Goal: Information Seeking & Learning: Learn about a topic

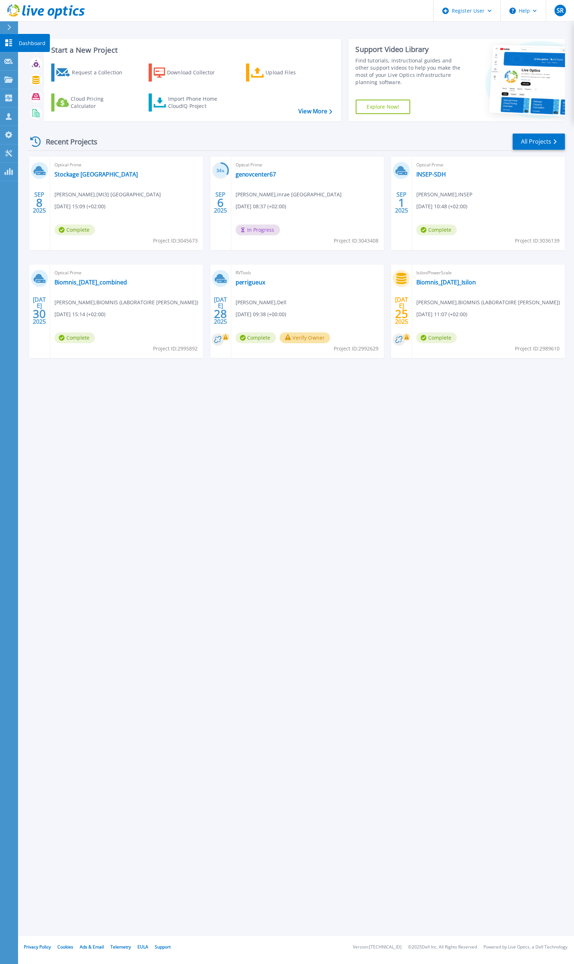
click at [12, 41] on icon at bounding box center [8, 42] width 7 height 7
click at [9, 64] on div at bounding box center [8, 61] width 9 height 6
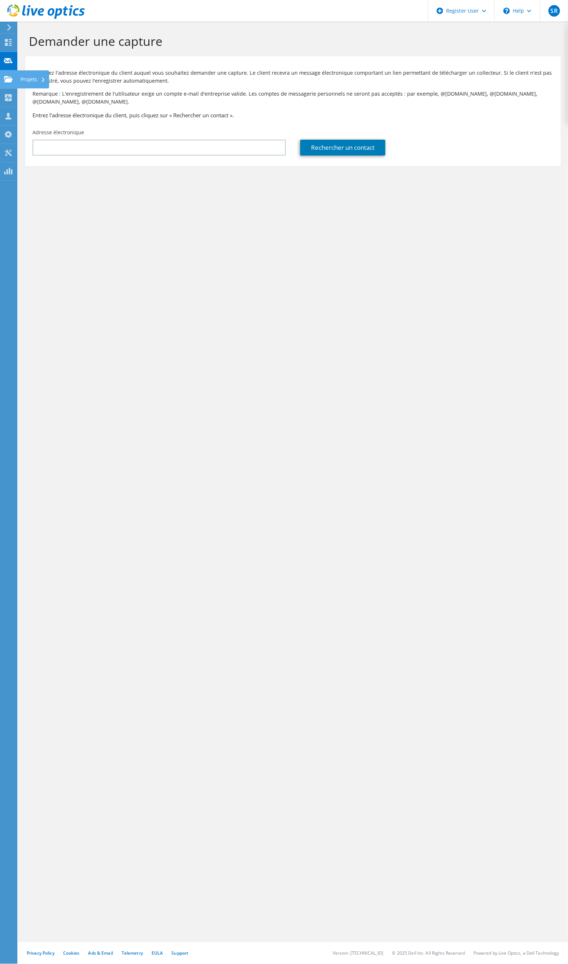
click at [8, 77] on icon at bounding box center [8, 79] width 9 height 7
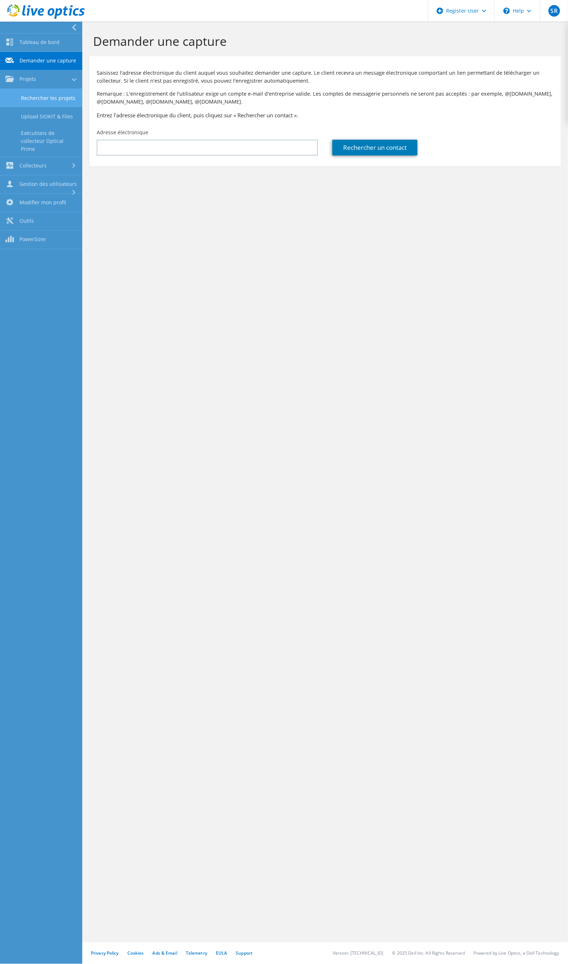
click at [47, 95] on link "Rechercher les projets" at bounding box center [41, 98] width 82 height 18
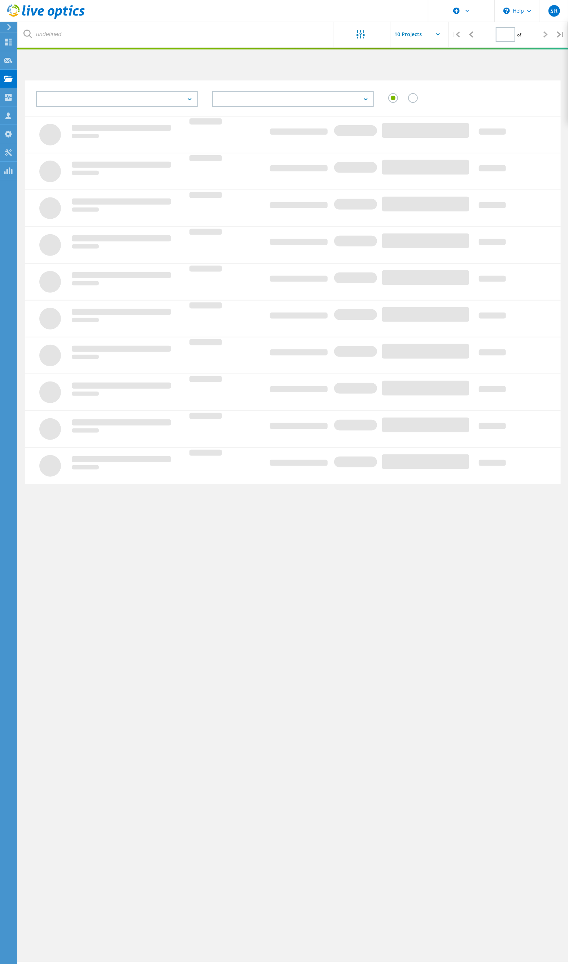
type input "1"
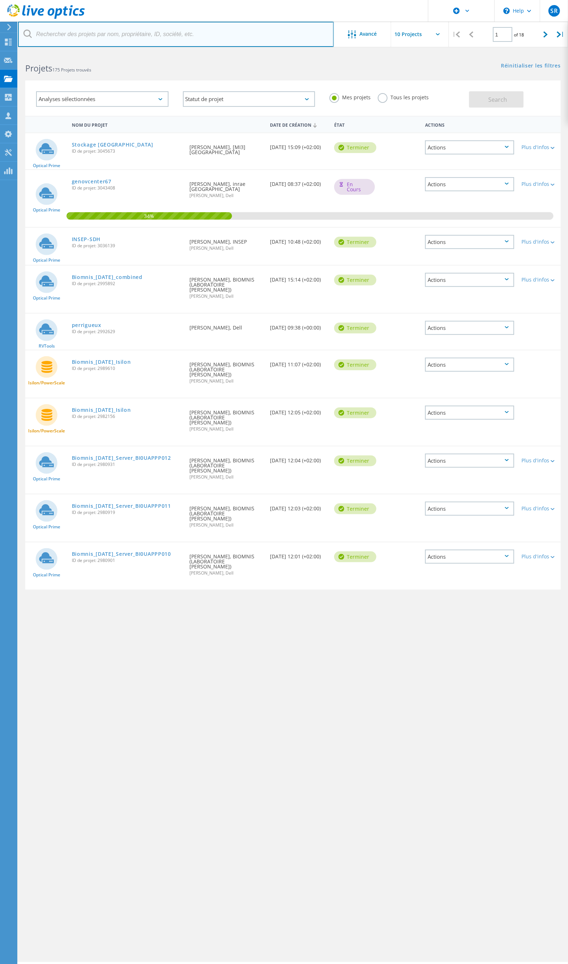
click at [172, 35] on input "text" at bounding box center [176, 34] width 316 height 25
paste input "3045673"
type input "3045673"
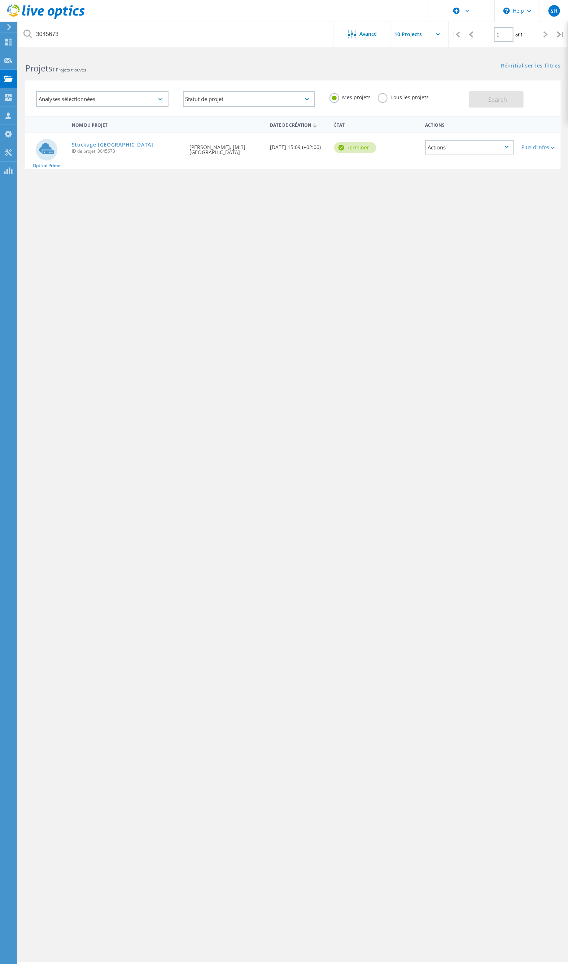
click at [126, 143] on link "Stockage Universite de rouen" at bounding box center [113, 144] width 82 height 5
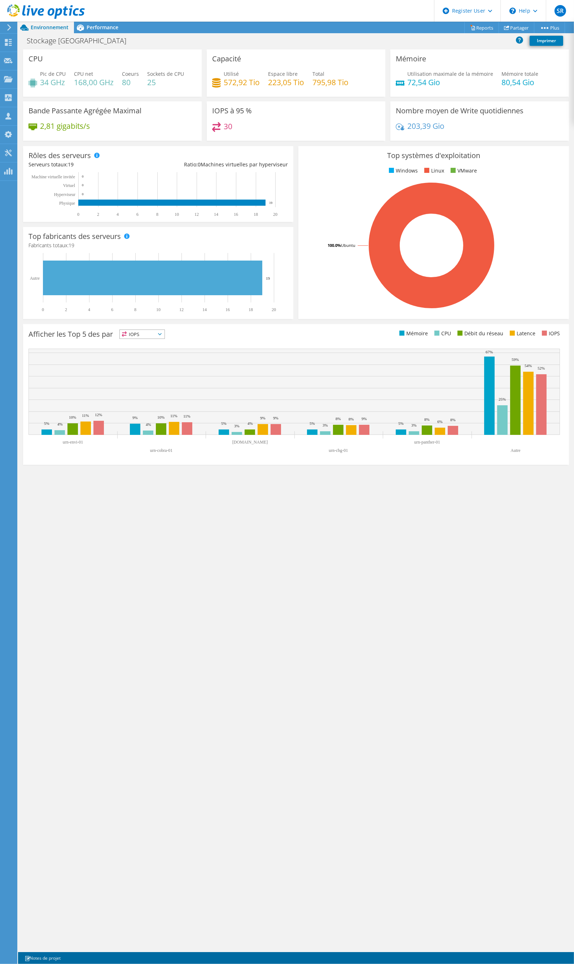
click at [260, 571] on div "CPU Pic de CPU 34 GHz CPU net 168,00 GHz Coeurs 80 Sockets de CPU 25 Capacité U…" at bounding box center [296, 500] width 556 height 902
click at [105, 27] on span "Performance" at bounding box center [103, 27] width 32 height 7
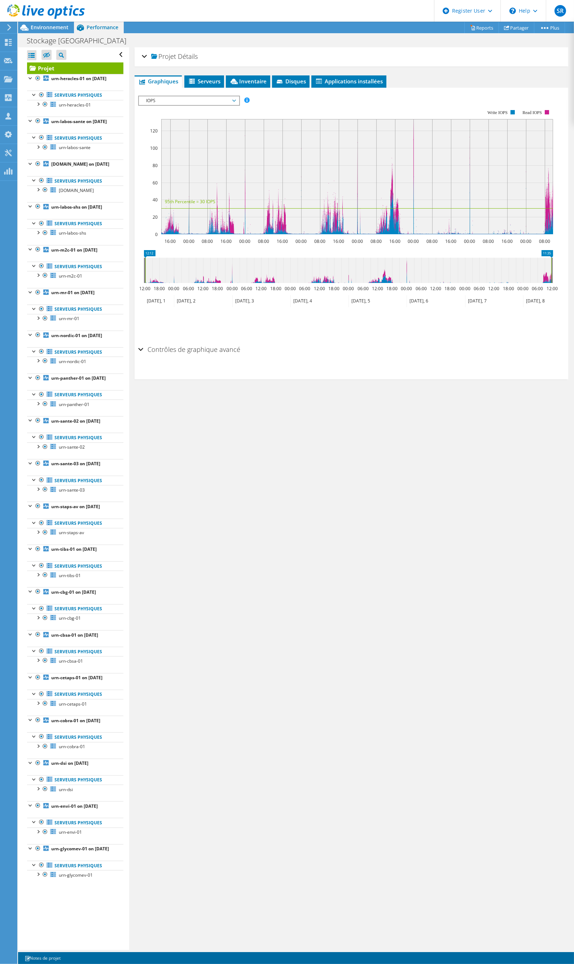
click at [229, 100] on span "IOPS" at bounding box center [189, 100] width 93 height 9
click at [196, 133] on li "Latence" at bounding box center [189, 135] width 100 height 9
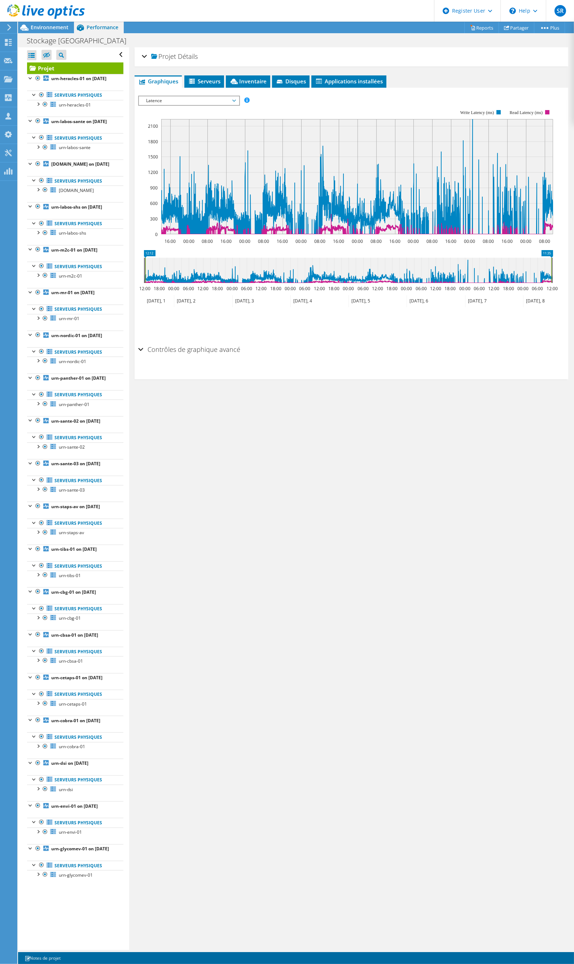
click at [210, 98] on span "Latence" at bounding box center [189, 100] width 93 height 9
click at [199, 148] on li "Pourcentage de CPU" at bounding box center [189, 152] width 100 height 9
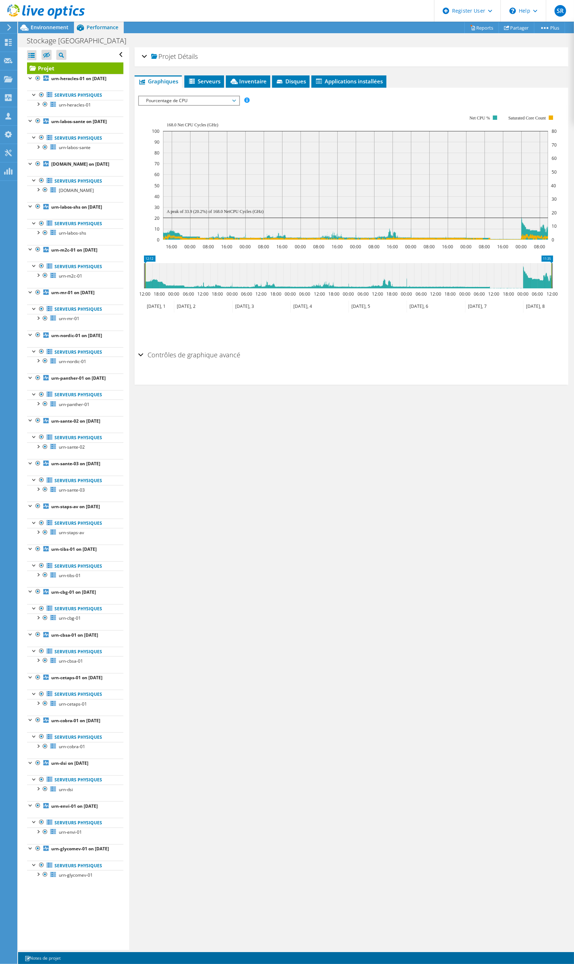
click at [224, 92] on div "IOPS Débit de disque Taille IO Latence Longueur de file d'attente Pourcentage d…" at bounding box center [351, 219] width 426 height 255
click at [222, 99] on span "Pourcentage de CPU" at bounding box center [189, 100] width 93 height 9
click at [192, 157] on li "Mémoire" at bounding box center [189, 161] width 100 height 9
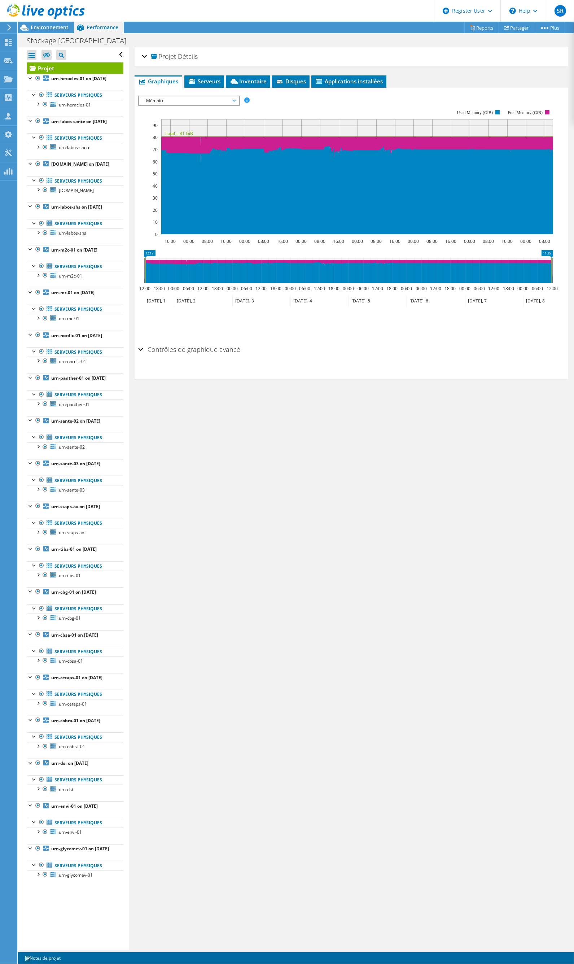
click at [210, 101] on span "Mémoire" at bounding box center [189, 100] width 93 height 9
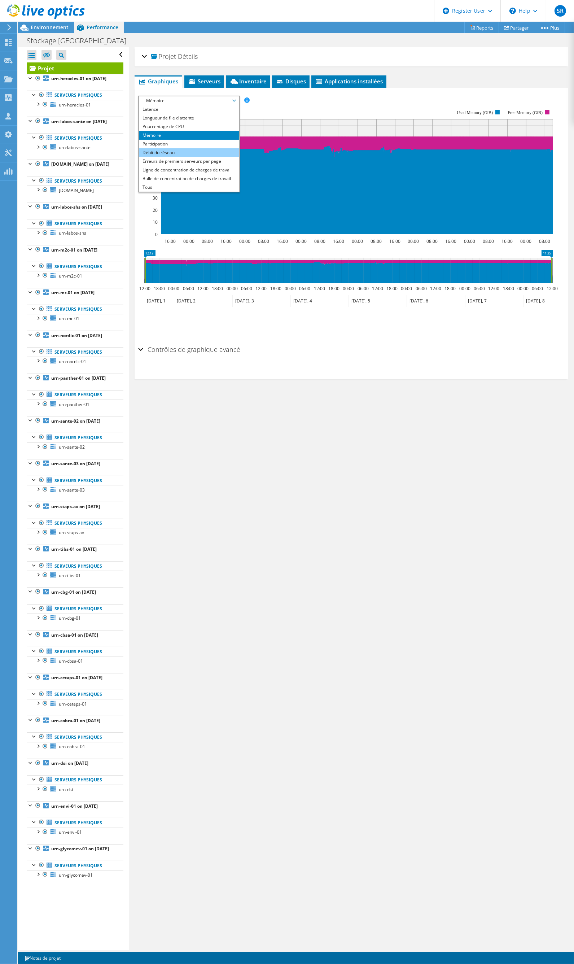
click at [179, 149] on li "Débit du réseau" at bounding box center [189, 152] width 100 height 9
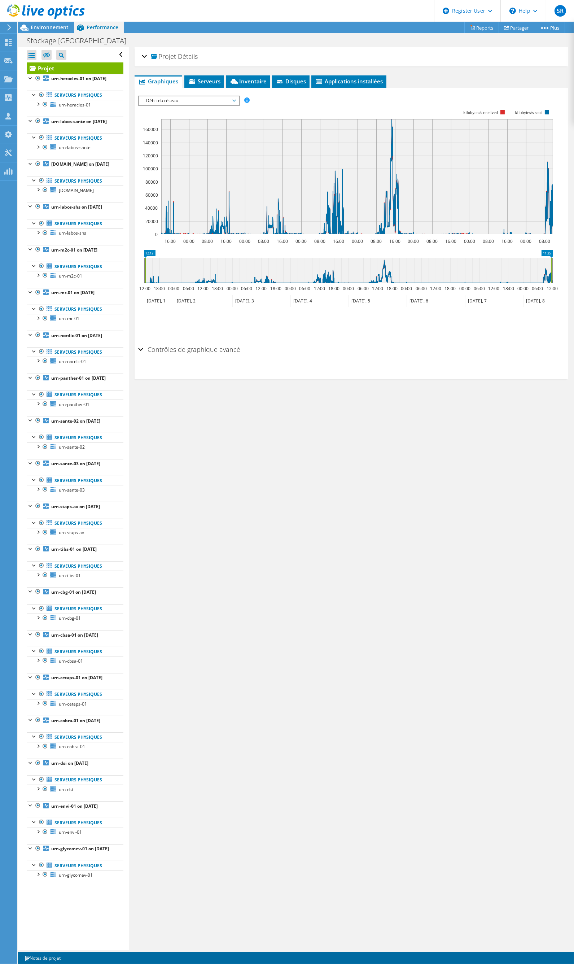
click at [201, 100] on span "Débit du réseau" at bounding box center [189, 100] width 93 height 9
click at [185, 123] on li "Taille IO" at bounding box center [189, 126] width 100 height 9
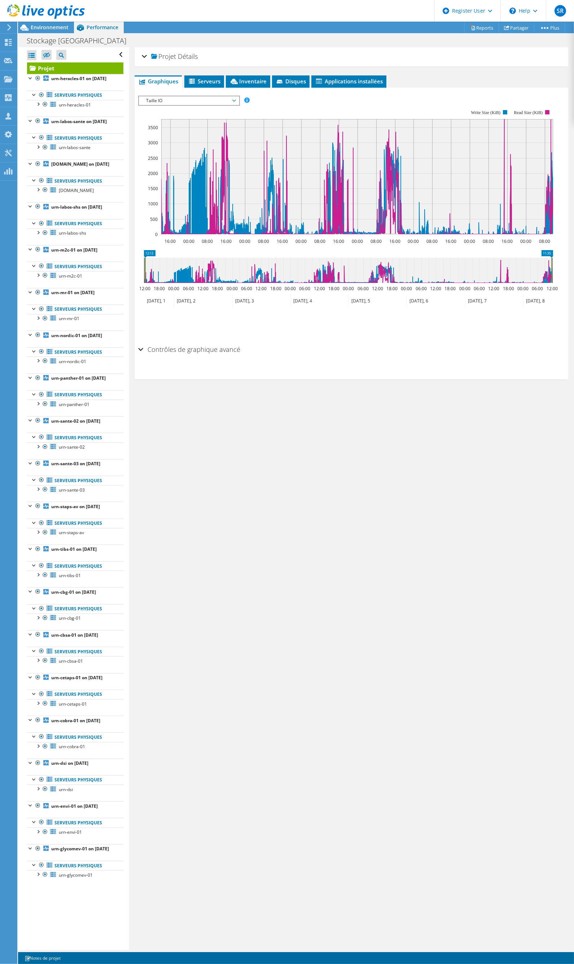
click at [173, 349] on h2 "Contrôles de graphique avancé" at bounding box center [189, 349] width 102 height 14
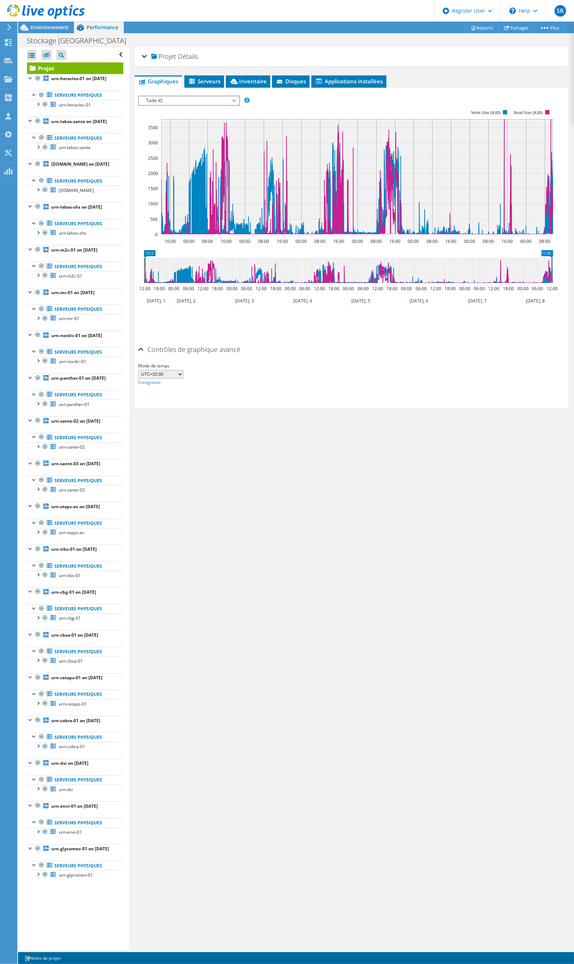
click at [176, 350] on h2 "Contrôles de graphique avancé" at bounding box center [189, 349] width 102 height 14
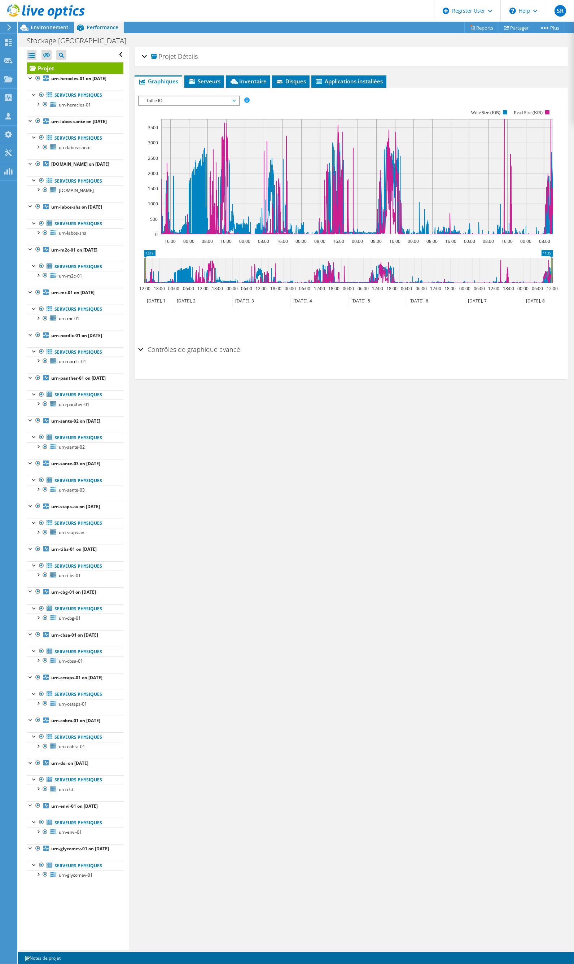
click at [177, 98] on span "Taille IO" at bounding box center [189, 100] width 93 height 9
click at [189, 117] on li "Débit de disque" at bounding box center [189, 118] width 100 height 9
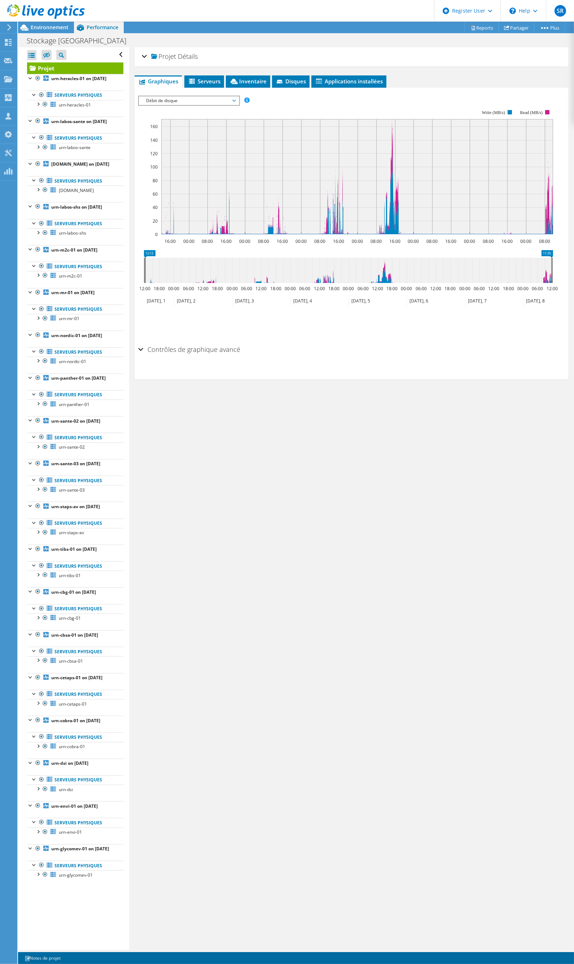
click at [211, 100] on span "Débit de disque" at bounding box center [189, 100] width 93 height 9
click at [192, 149] on li "Débit du réseau" at bounding box center [189, 152] width 100 height 9
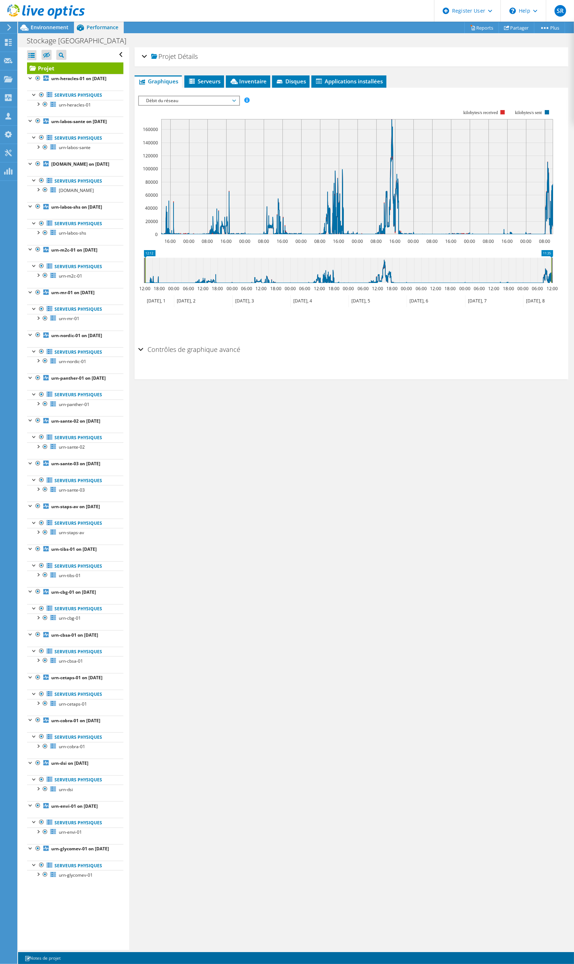
click at [377, 330] on ul "Enregistrer le zoom" at bounding box center [349, 322] width 423 height 21
click at [491, 424] on div "Projet Détails Préparé pour: Francois GOUVERNET, francois.gouvernet@univ-rouen.…" at bounding box center [351, 498] width 444 height 902
click at [56, 28] on span "Environnement" at bounding box center [50, 27] width 38 height 7
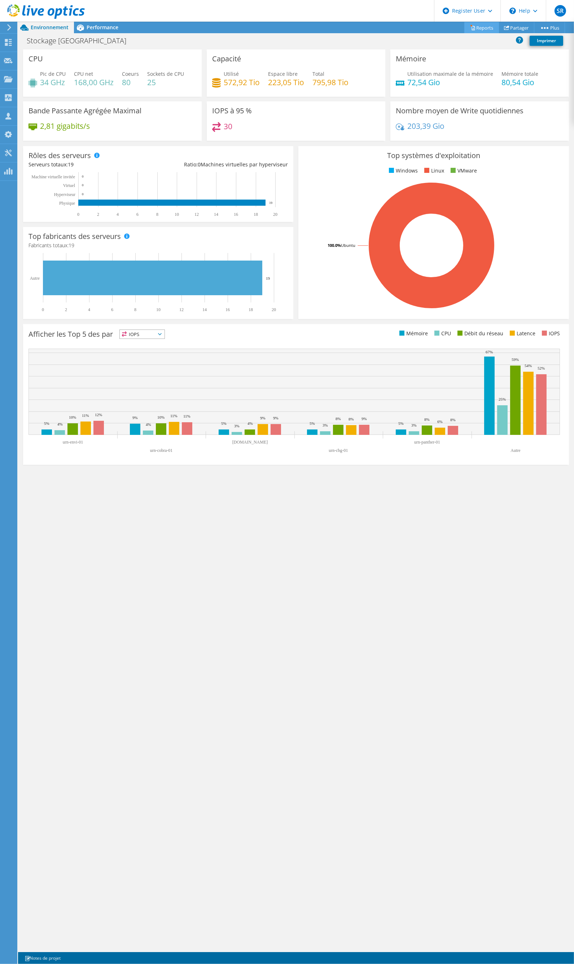
click at [481, 30] on link "Reports" at bounding box center [481, 27] width 35 height 11
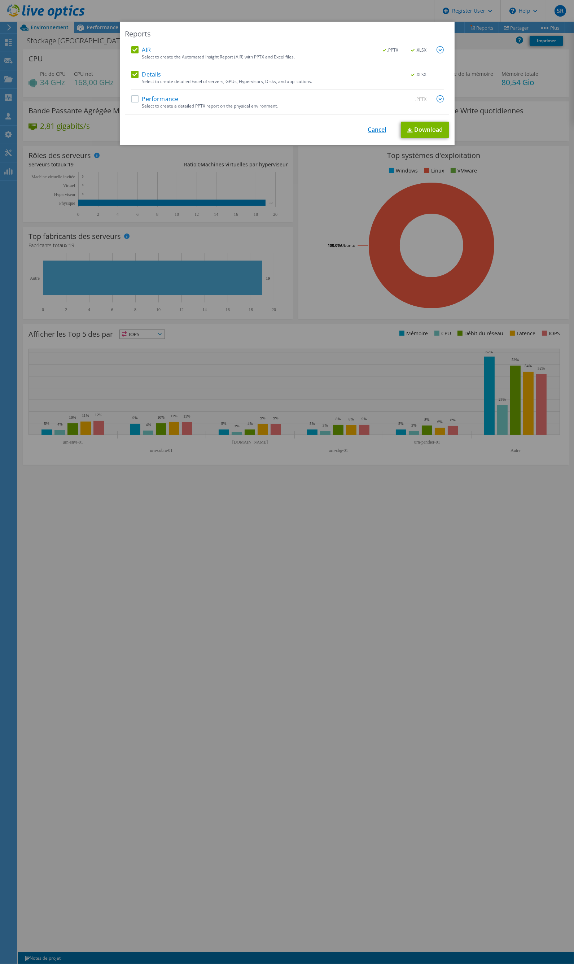
click at [379, 129] on link "Cancel" at bounding box center [377, 129] width 18 height 7
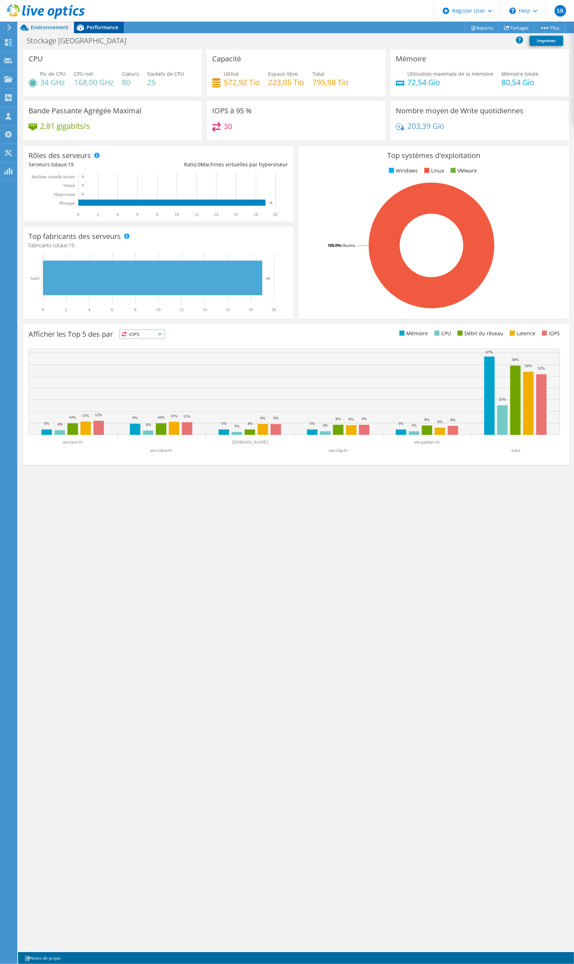
click at [108, 28] on span "Performance" at bounding box center [103, 27] width 32 height 7
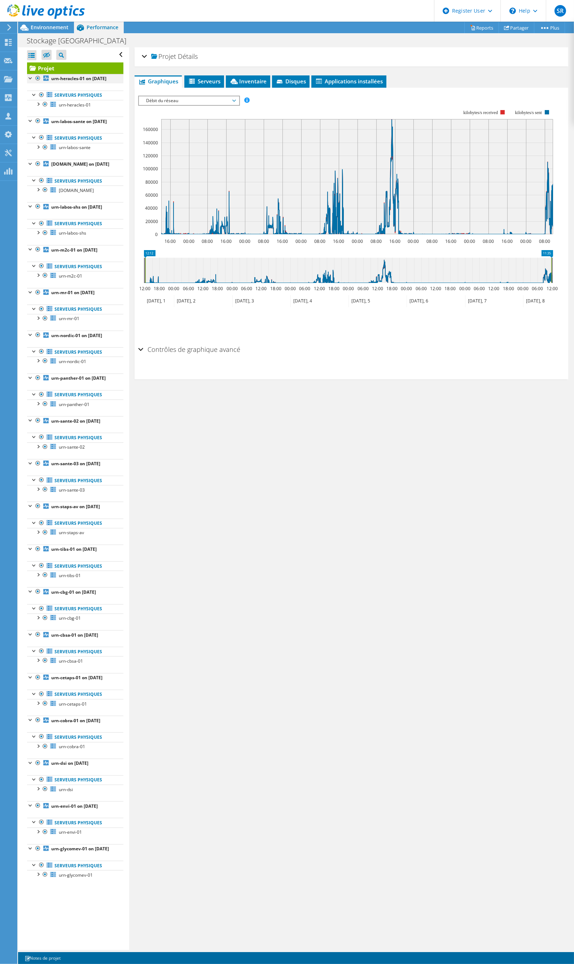
click at [32, 78] on div at bounding box center [30, 77] width 7 height 7
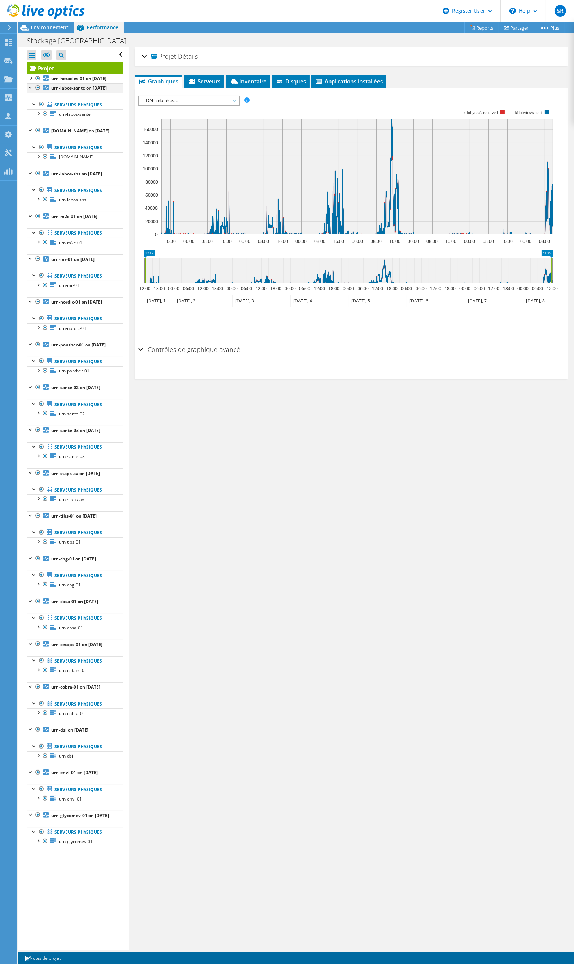
click at [30, 91] on div at bounding box center [30, 86] width 7 height 7
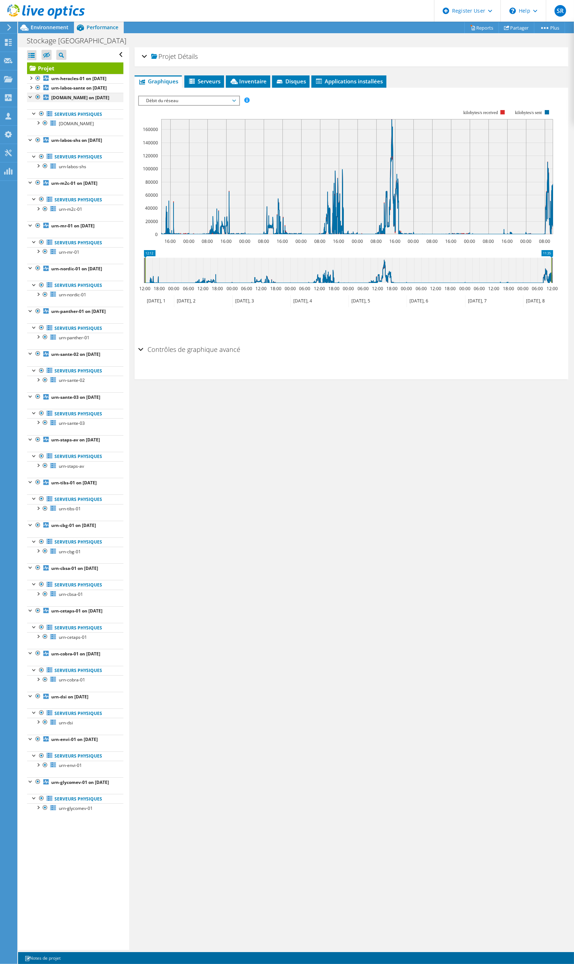
click at [30, 100] on div at bounding box center [30, 96] width 7 height 7
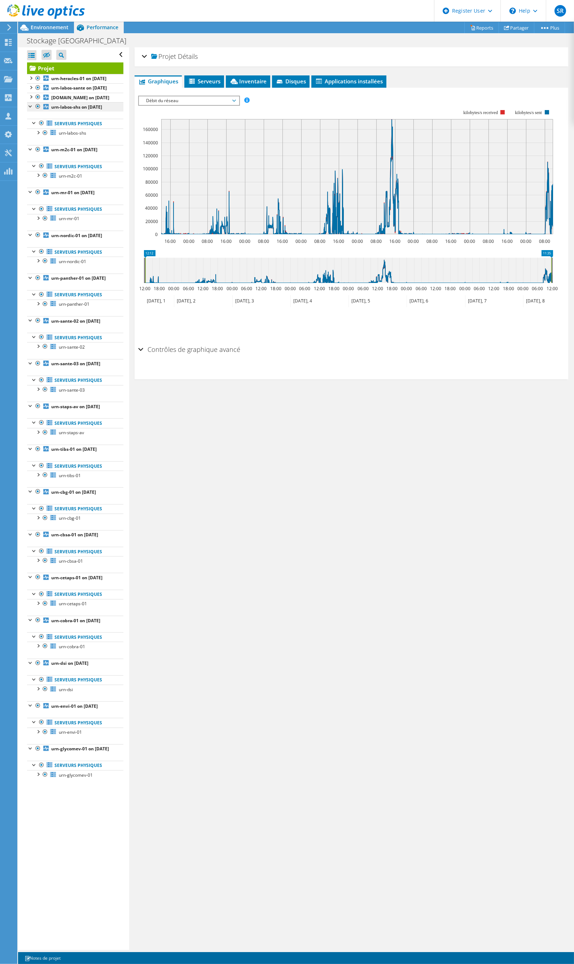
click at [30, 130] on li "urn-labos-shs on 9/8/2025 Serveurs physiques urn-labos-shs rbd0" at bounding box center [75, 123] width 96 height 43
click at [30, 109] on div at bounding box center [30, 105] width 7 height 7
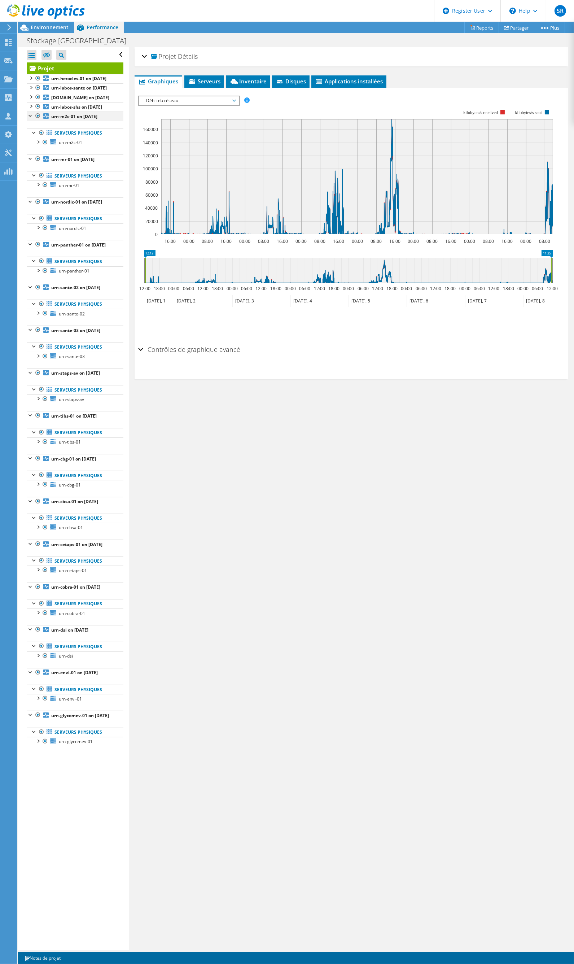
click at [30, 119] on div at bounding box center [30, 114] width 7 height 7
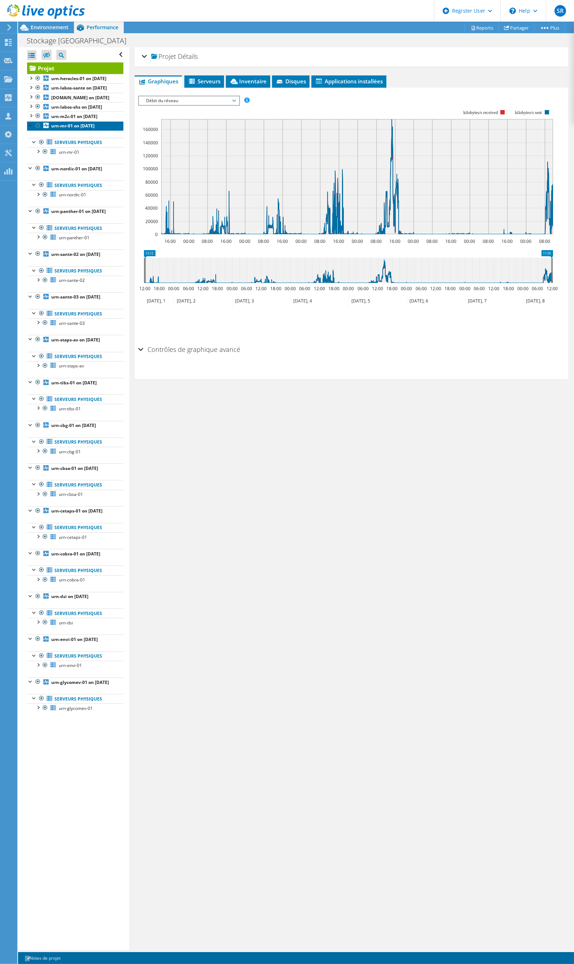
click at [30, 131] on link "urn-mr-01 on 9/8/2025" at bounding box center [75, 125] width 96 height 9
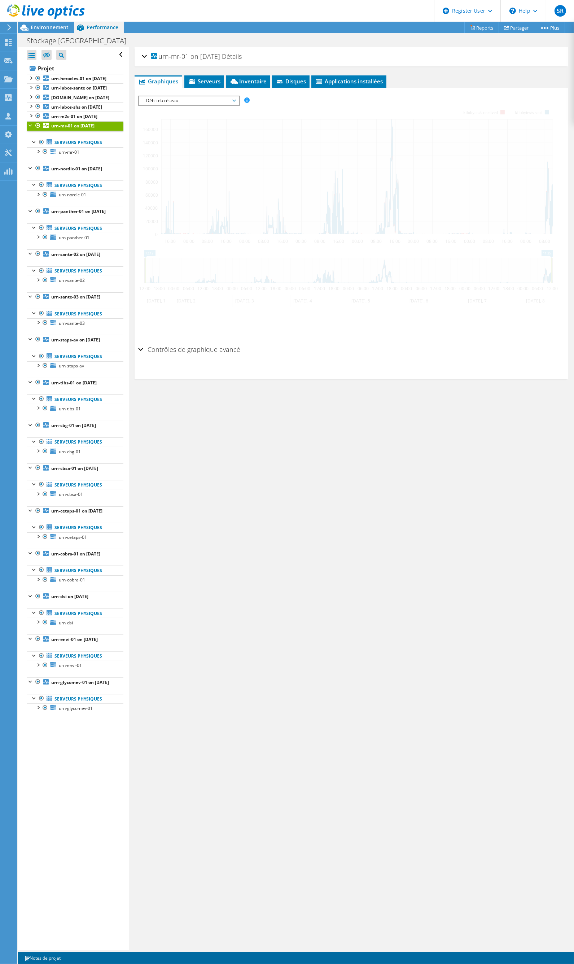
click at [31, 128] on div at bounding box center [30, 124] width 7 height 7
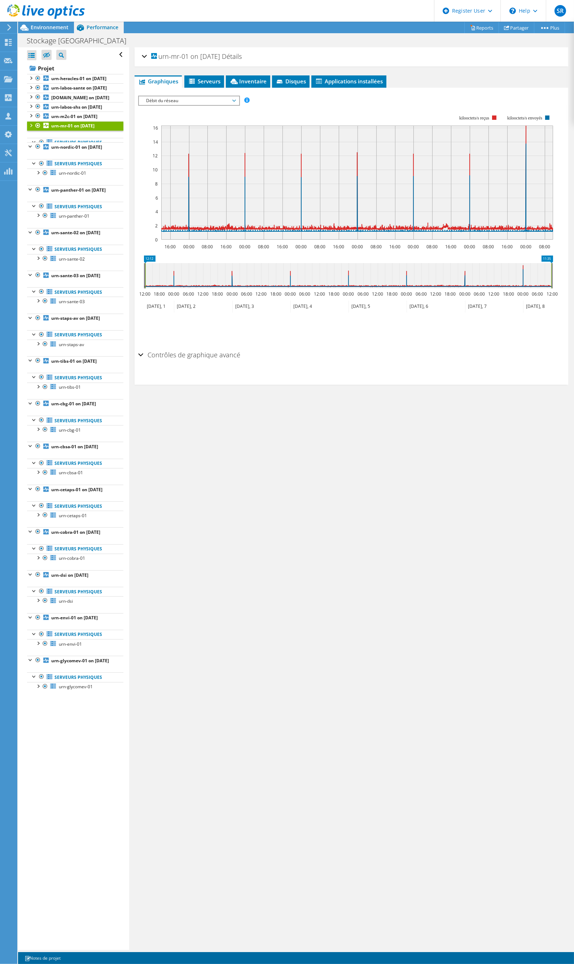
click at [30, 128] on div at bounding box center [30, 124] width 7 height 7
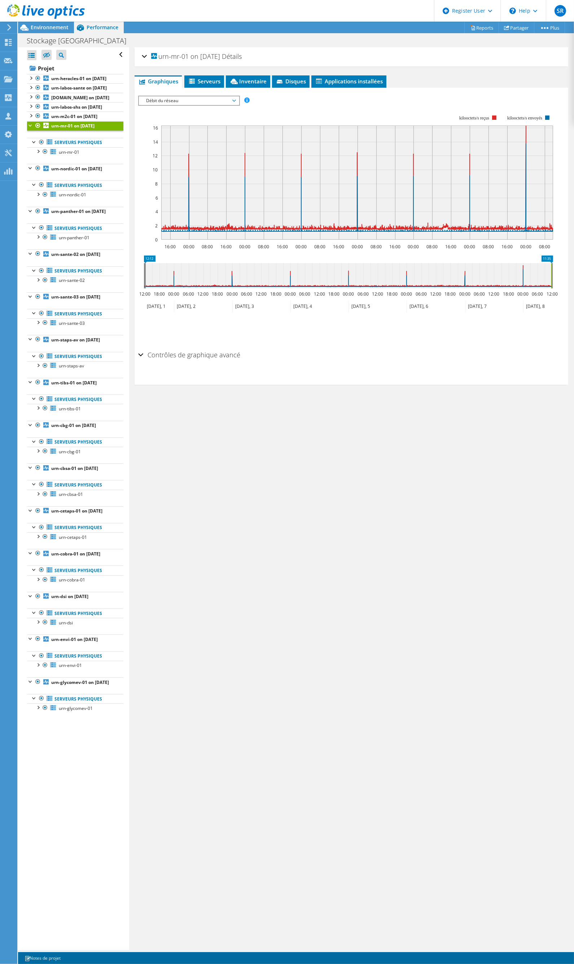
click at [29, 128] on div at bounding box center [30, 124] width 7 height 7
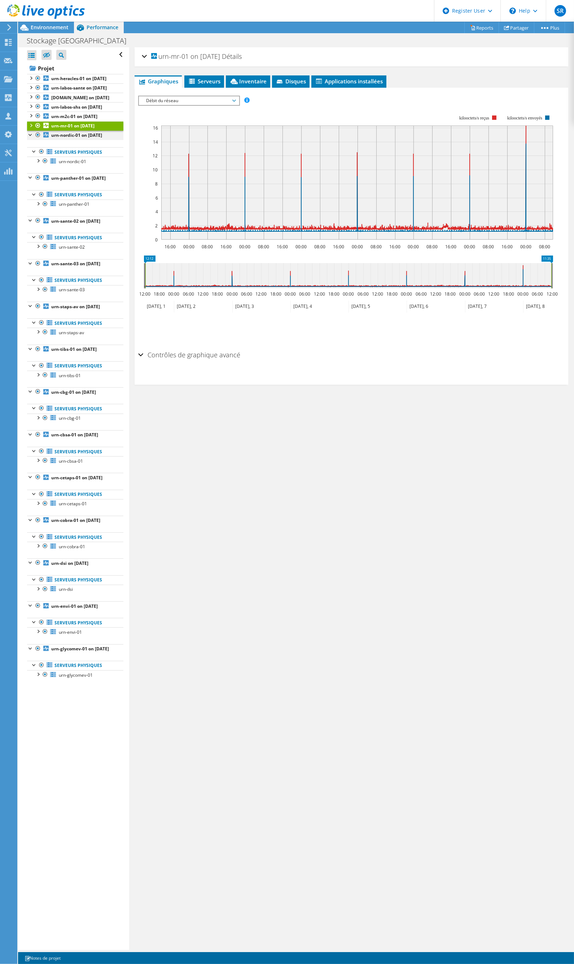
click at [30, 138] on div at bounding box center [30, 134] width 7 height 7
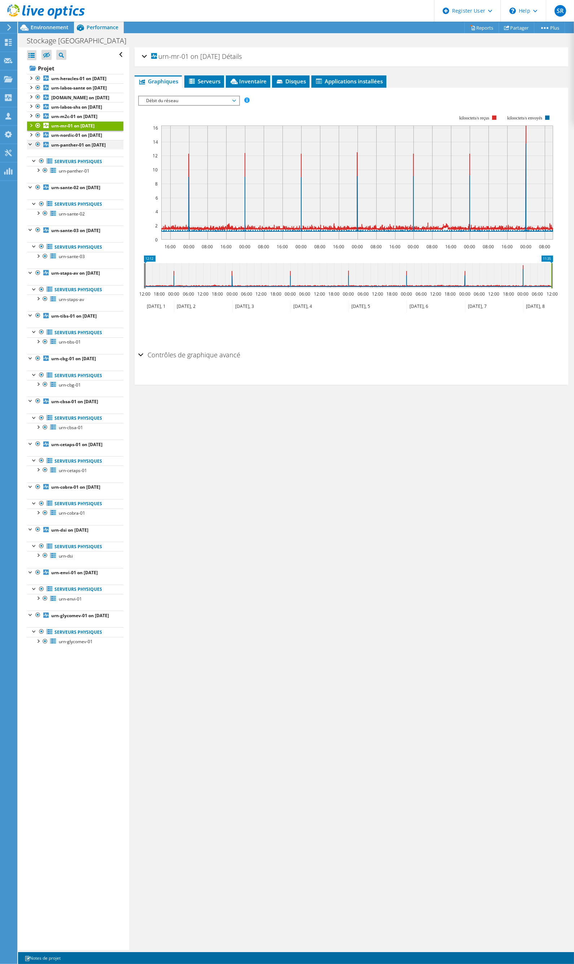
click at [30, 147] on div at bounding box center [30, 143] width 7 height 7
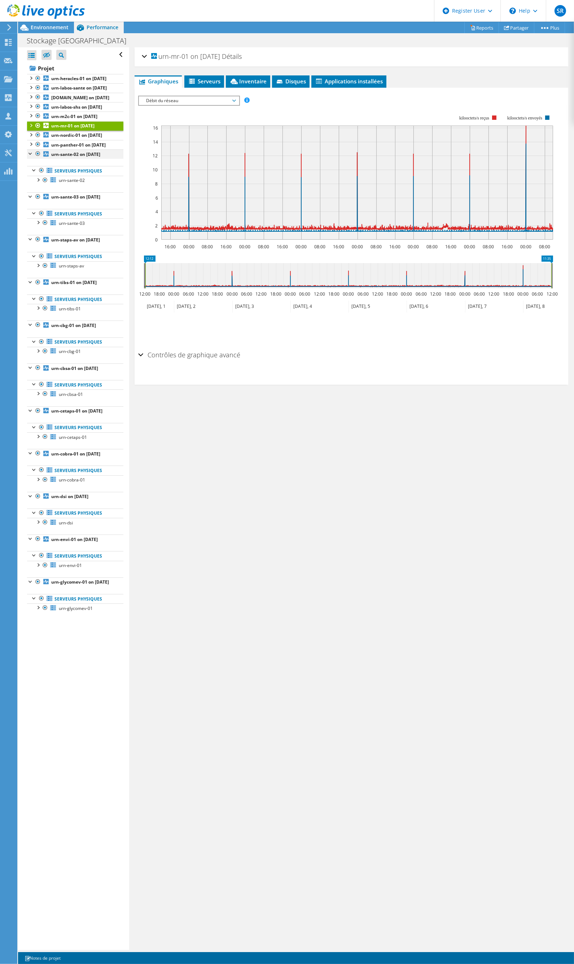
click at [30, 157] on div at bounding box center [30, 152] width 7 height 7
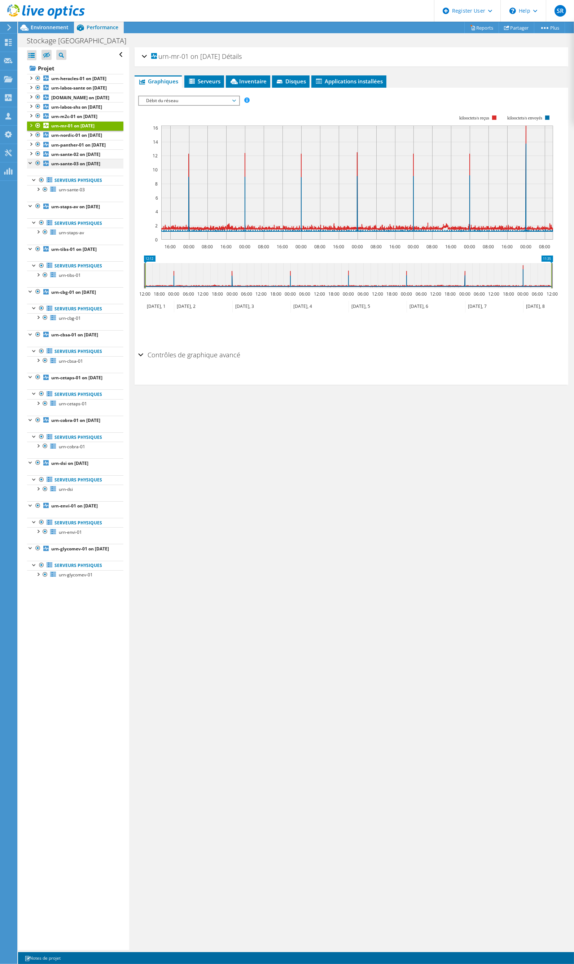
click at [30, 166] on div at bounding box center [30, 162] width 7 height 7
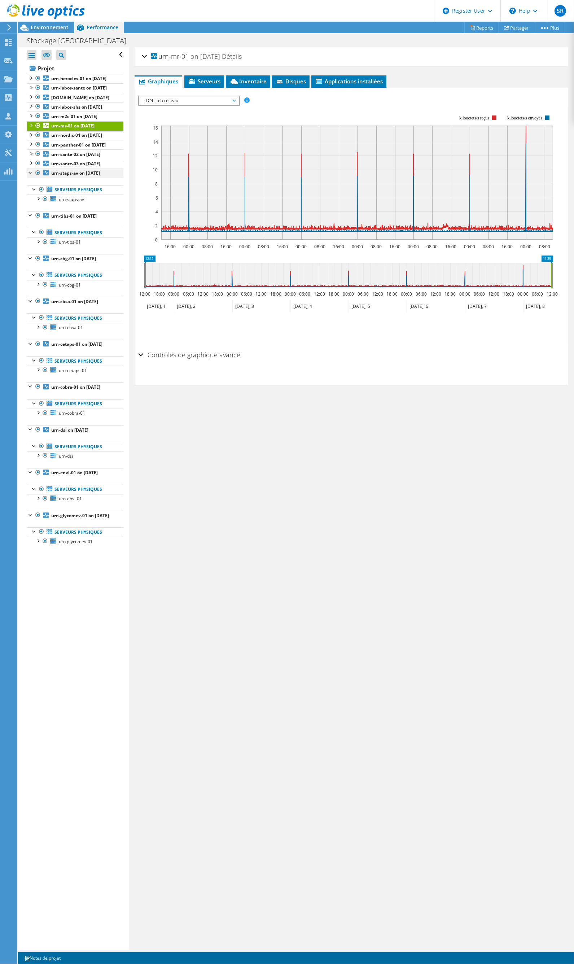
click at [30, 176] on div at bounding box center [30, 171] width 7 height 7
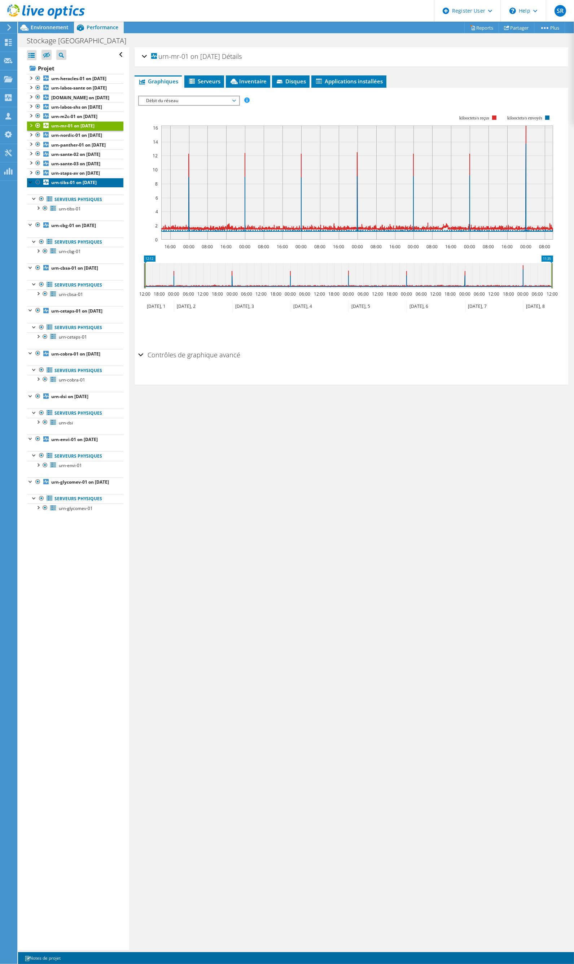
click at [30, 187] on link "urn-tibs-01 on 9/8/2025" at bounding box center [75, 182] width 96 height 9
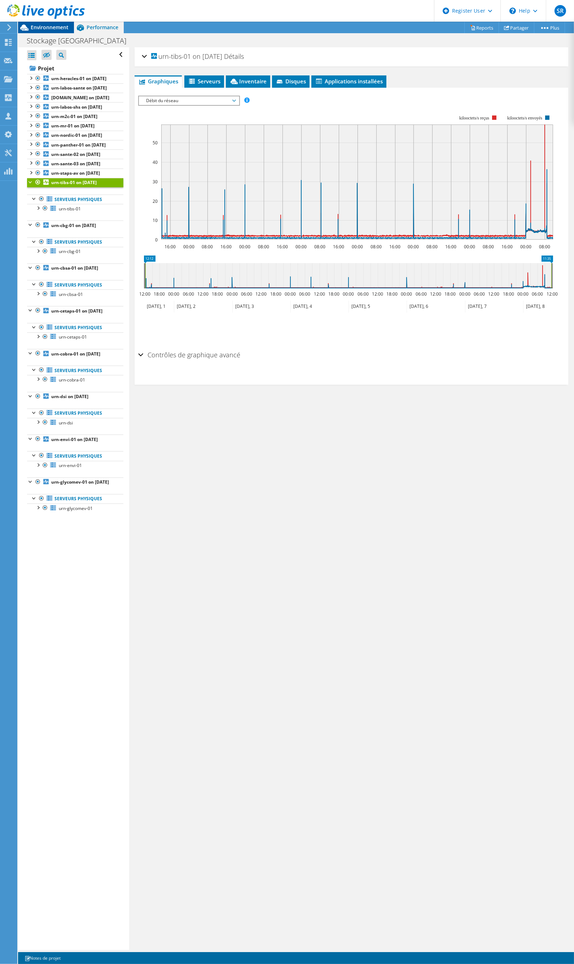
click at [46, 29] on span "Environnement" at bounding box center [50, 27] width 38 height 7
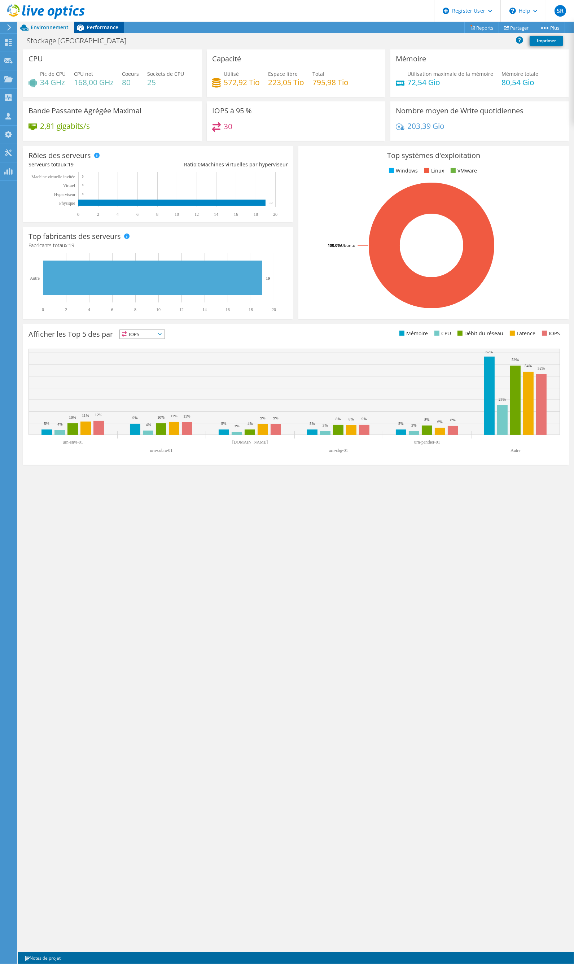
click at [87, 24] on span "Performance" at bounding box center [103, 27] width 32 height 7
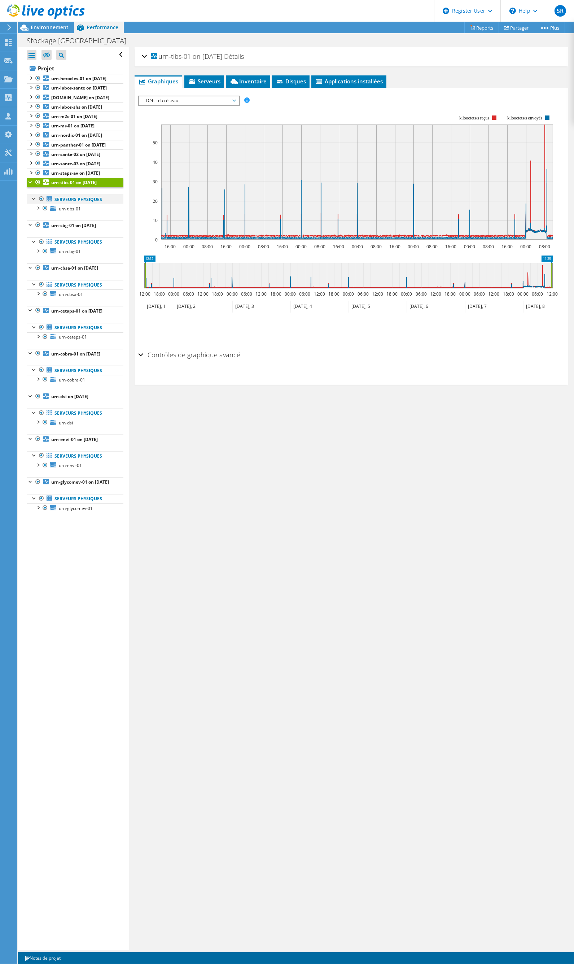
click at [33, 202] on div at bounding box center [34, 197] width 7 height 7
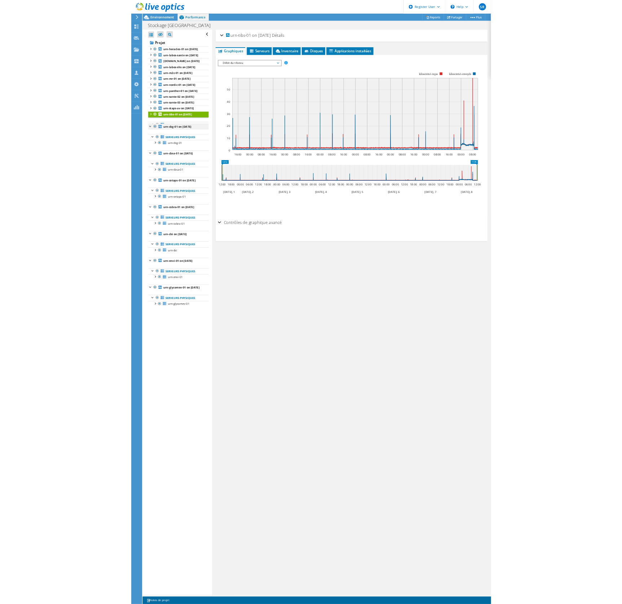
scroll to position [26, 0]
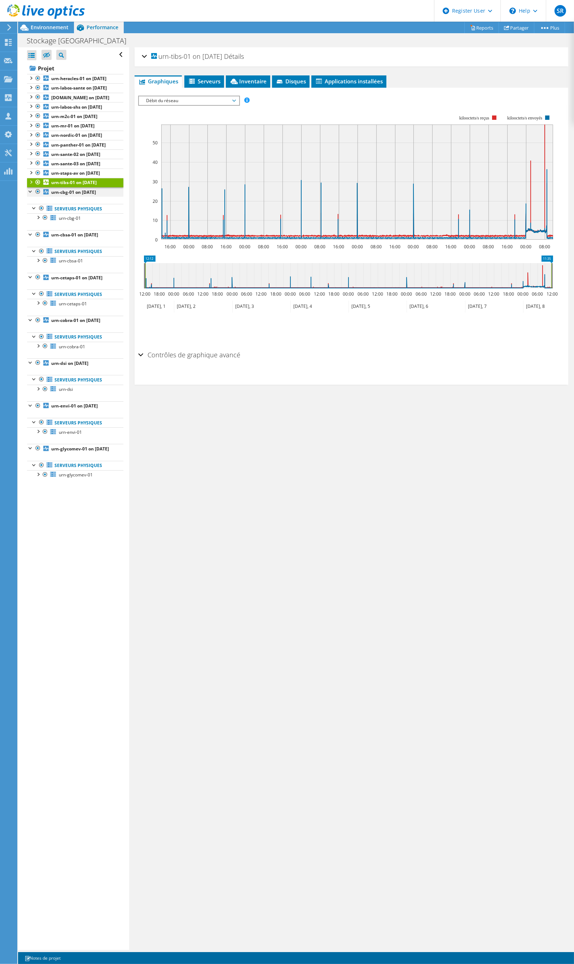
click at [29, 194] on div at bounding box center [30, 190] width 7 height 7
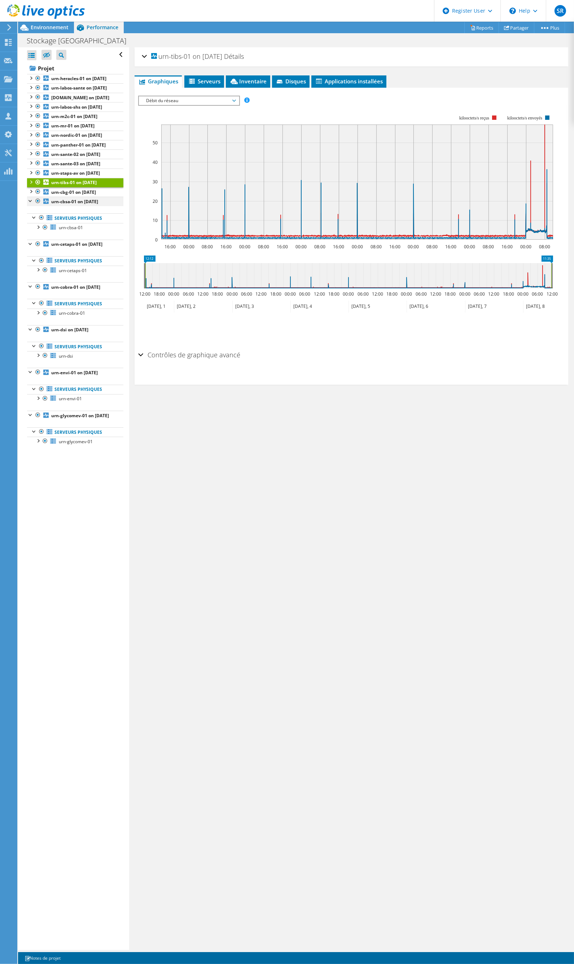
click at [30, 204] on div at bounding box center [30, 200] width 7 height 7
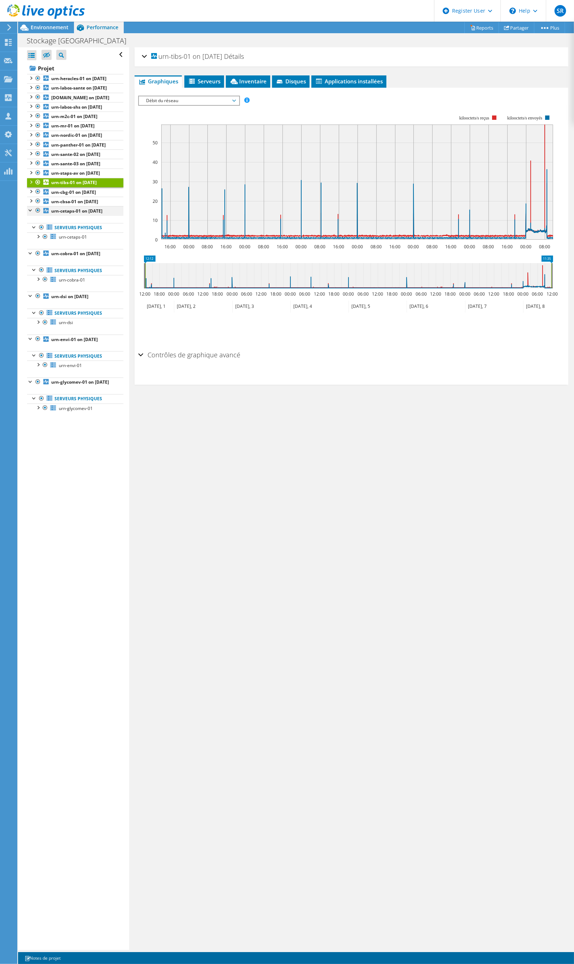
click at [30, 213] on div at bounding box center [30, 209] width 7 height 7
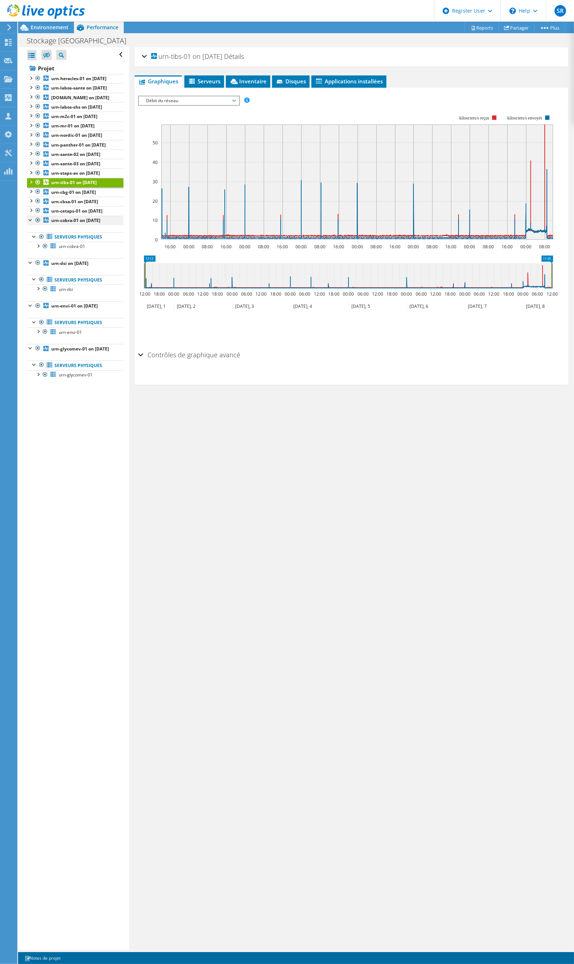
click at [29, 223] on div at bounding box center [30, 219] width 7 height 7
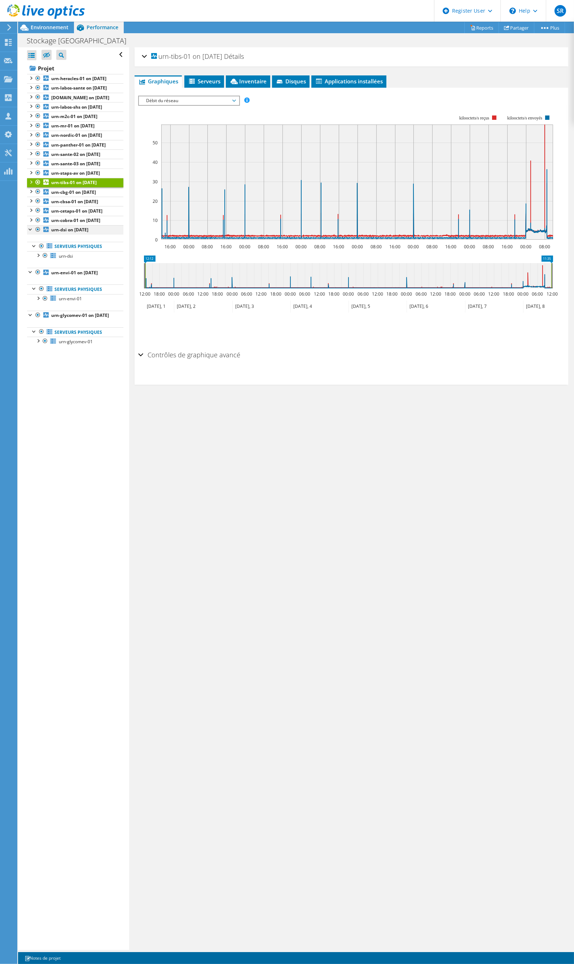
click at [29, 232] on div at bounding box center [30, 228] width 7 height 7
click at [29, 242] on div at bounding box center [30, 238] width 7 height 7
click at [31, 251] on div at bounding box center [30, 247] width 7 height 7
click at [76, 345] on div "Ouvrir tout Fermer tout Masquer les nœuds exclus Filtre de l'arborescence des p…" at bounding box center [73, 498] width 111 height 902
click at [95, 312] on div "Ouvrir tout Fermer tout Masquer les nœuds exclus Filtre de l'arborescence des p…" at bounding box center [73, 498] width 111 height 902
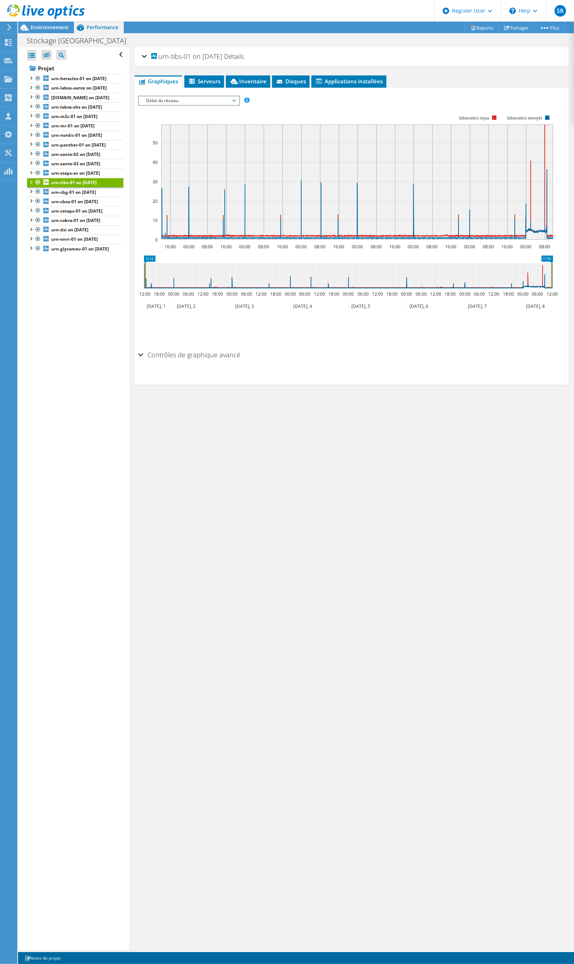
click at [225, 42] on div "Stockage Universite de rouen Imprimer" at bounding box center [296, 40] width 556 height 13
click at [51, 27] on span "Environnement" at bounding box center [50, 27] width 38 height 7
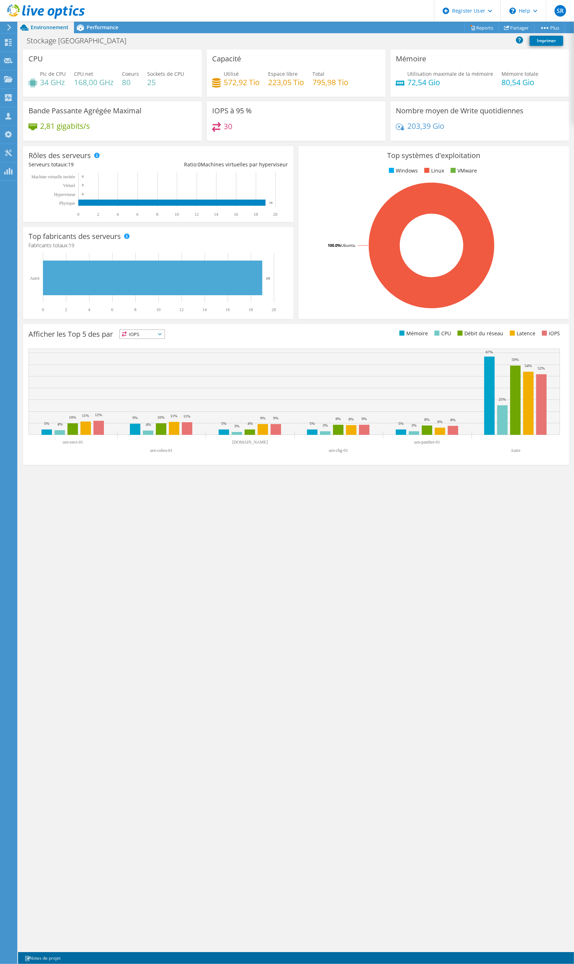
click at [348, 258] on rect at bounding box center [432, 245] width 256 height 126
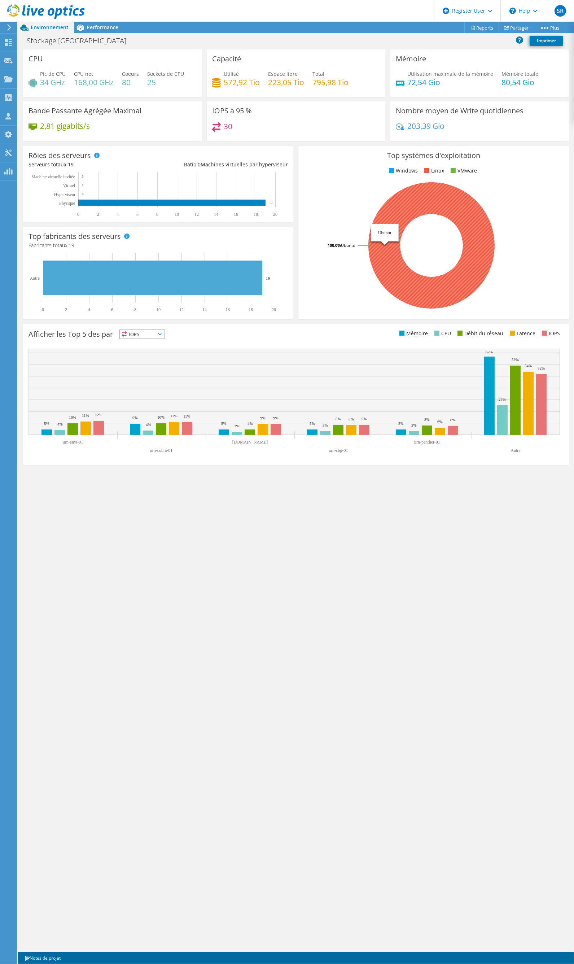
click at [394, 219] on icon at bounding box center [431, 245] width 126 height 126
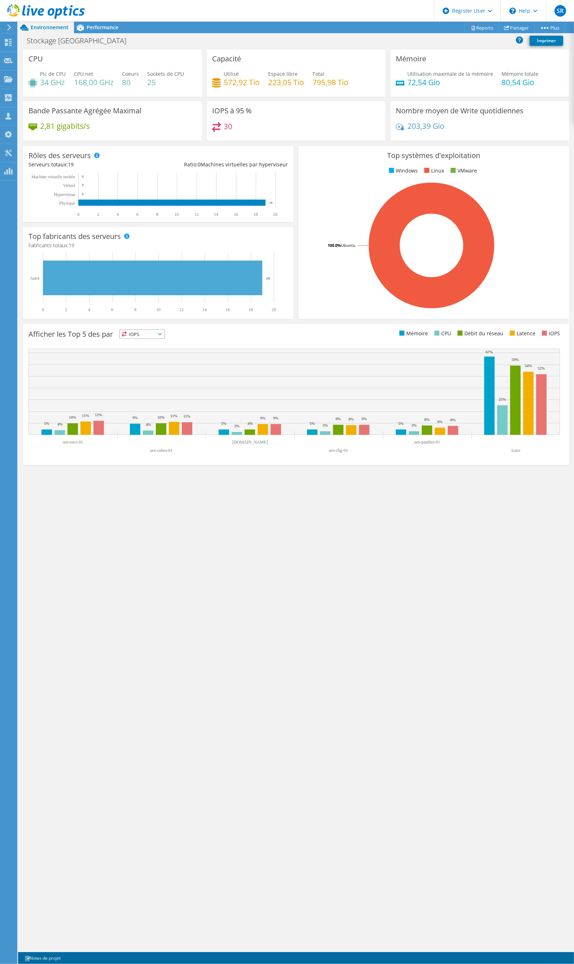
click at [356, 179] on div "Top systèmes d'exploitation Windows Linux VMware 100.0% Ubuntu" at bounding box center [433, 232] width 270 height 173
drag, startPoint x: 254, startPoint y: 108, endPoint x: 206, endPoint y: 109, distance: 48.7
click at [206, 109] on div "IOPS à 95 % 30" at bounding box center [296, 120] width 184 height 39
drag, startPoint x: 206, startPoint y: 109, endPoint x: 322, endPoint y: 124, distance: 117.5
click at [322, 124] on div "30" at bounding box center [296, 130] width 168 height 16
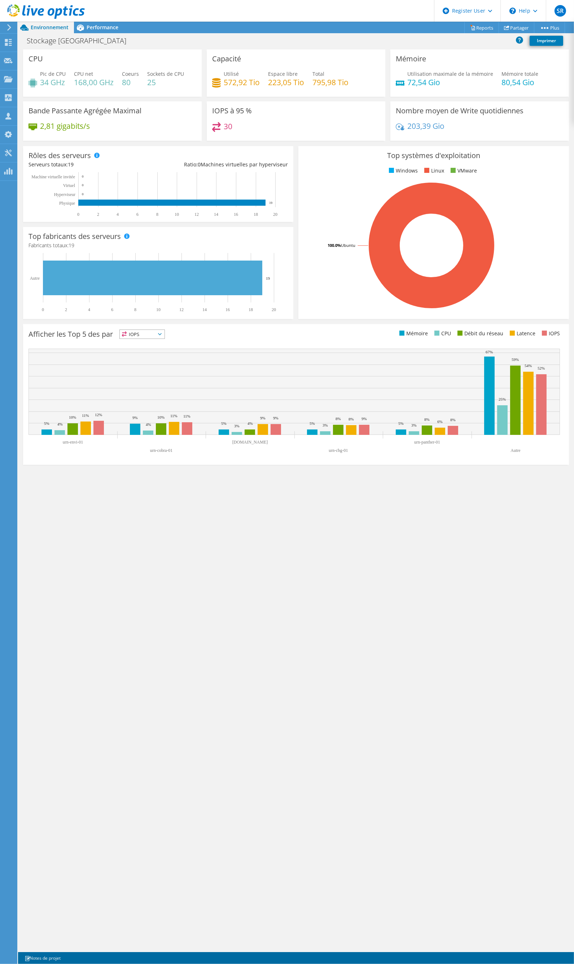
click at [323, 121] on div "IOPS à 95 % 30" at bounding box center [296, 120] width 179 height 39
drag, startPoint x: 355, startPoint y: 84, endPoint x: 222, endPoint y: 84, distance: 132.4
click at [222, 84] on div "Utilisé 572,92 Tio Espace libre 223,05 Tio Total 795,98 Tio" at bounding box center [296, 81] width 168 height 23
drag, startPoint x: 222, startPoint y: 84, endPoint x: 286, endPoint y: 90, distance: 63.8
click at [286, 90] on div "Utilisé 572,92 Tio Espace libre 223,05 Tio Total 795,98 Tio" at bounding box center [296, 81] width 168 height 23
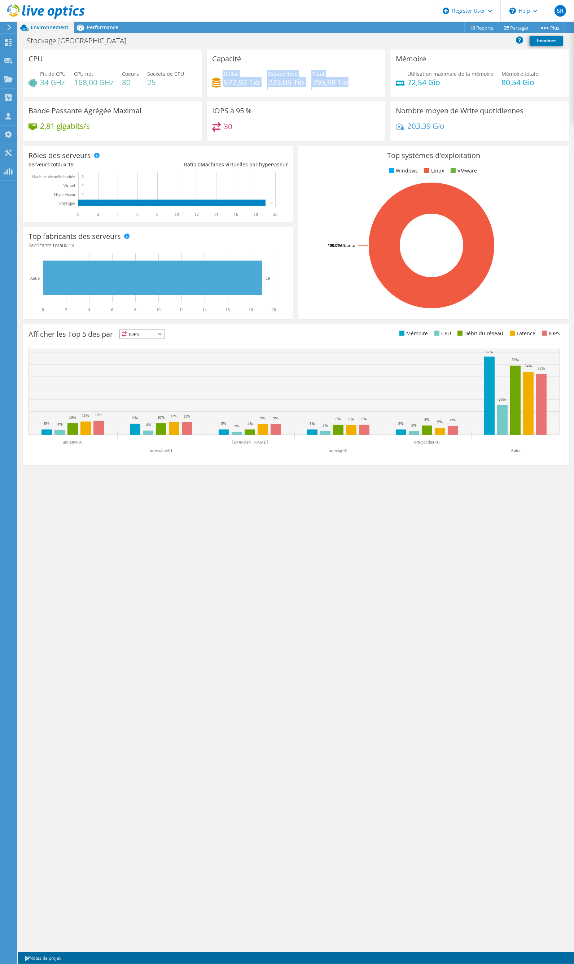
click at [299, 89] on div "Utilisé 572,92 Tio Espace libre 223,05 Tio Total 795,98 Tio" at bounding box center [296, 81] width 168 height 23
click at [262, 61] on div "Capacité Utilisé 572,92 Tio Espace libre 223,05 Tio Total 795,98 Tio" at bounding box center [296, 72] width 179 height 47
click at [229, 239] on div "Top fabricants des serveurs Les fabricants sont affichés pour les serveurs phys…" at bounding box center [158, 273] width 270 height 92
click at [246, 200] on rect at bounding box center [171, 203] width 187 height 6
drag, startPoint x: 248, startPoint y: 233, endPoint x: 250, endPoint y: 242, distance: 9.5
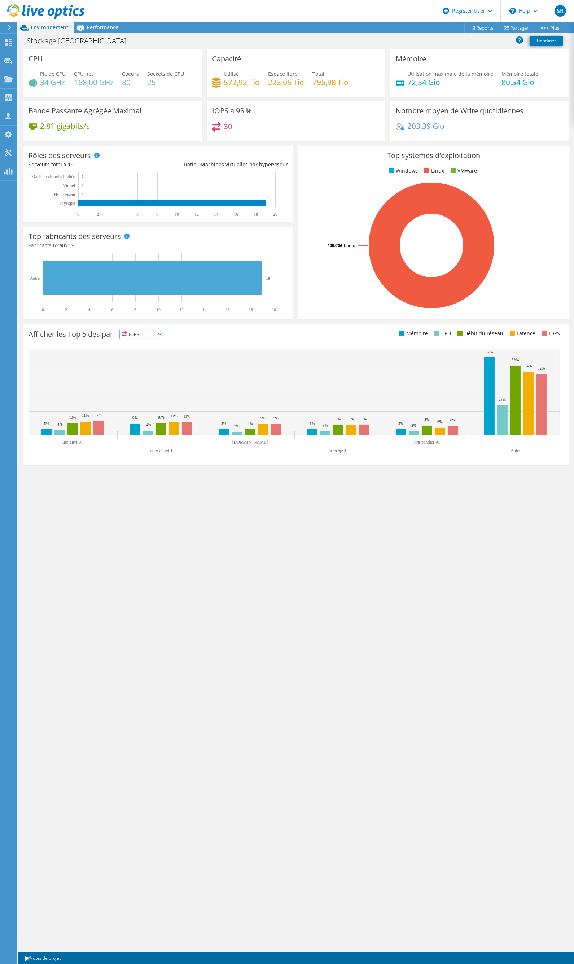
click at [250, 235] on div "Top fabricants des serveurs Les fabricants sont affichés pour les serveurs phys…" at bounding box center [158, 273] width 270 height 92
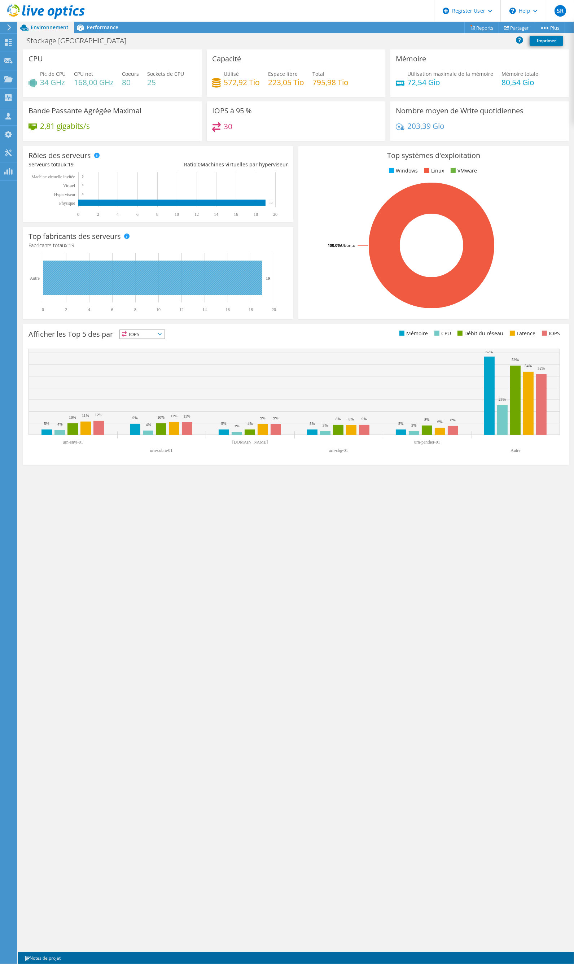
click at [226, 277] on rect at bounding box center [152, 277] width 219 height 35
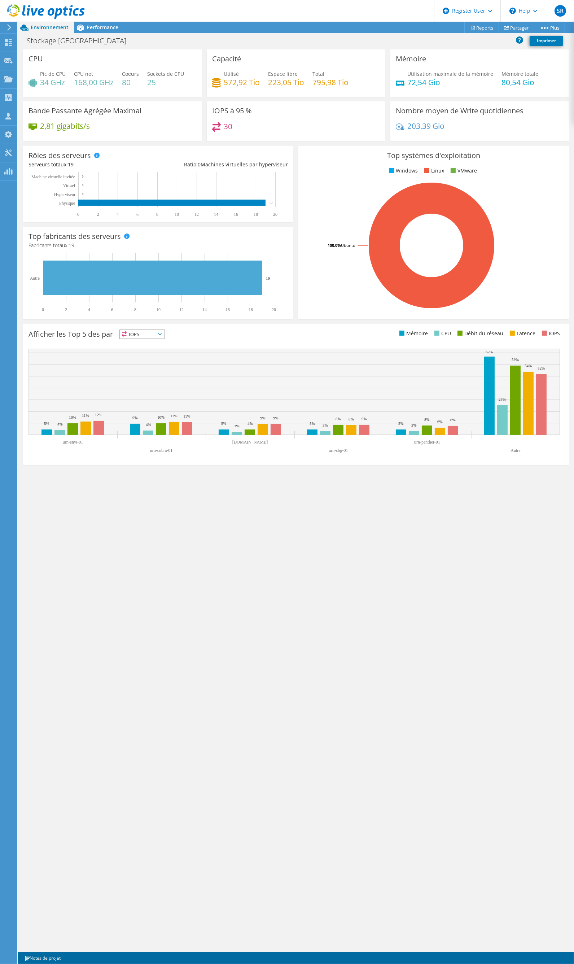
click at [236, 225] on div "Top fabricants des serveurs Les fabricants sont affichés pour les serveurs phys…" at bounding box center [158, 272] width 275 height 97
click at [100, 26] on span "Performance" at bounding box center [103, 27] width 32 height 7
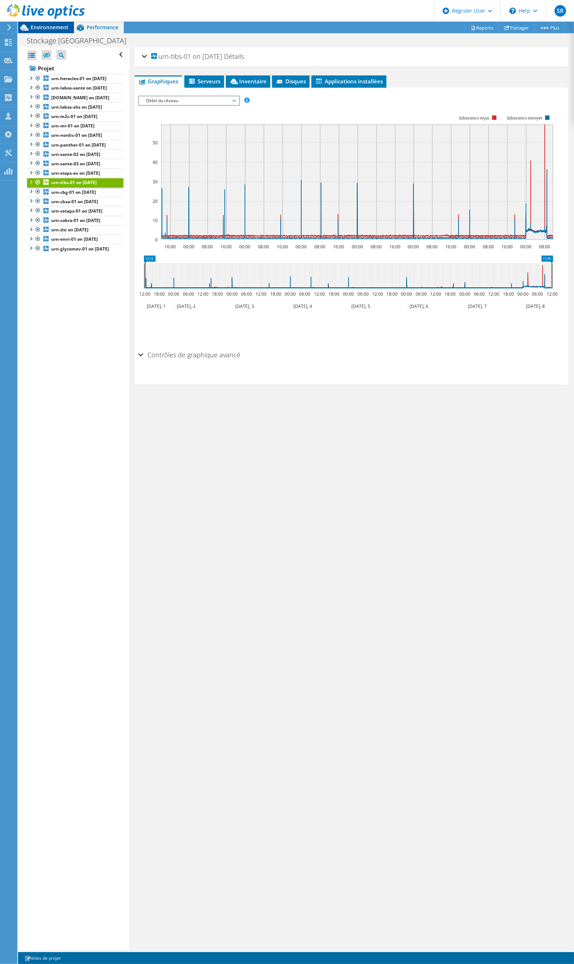
click at [57, 30] on span "Environnement" at bounding box center [50, 27] width 38 height 7
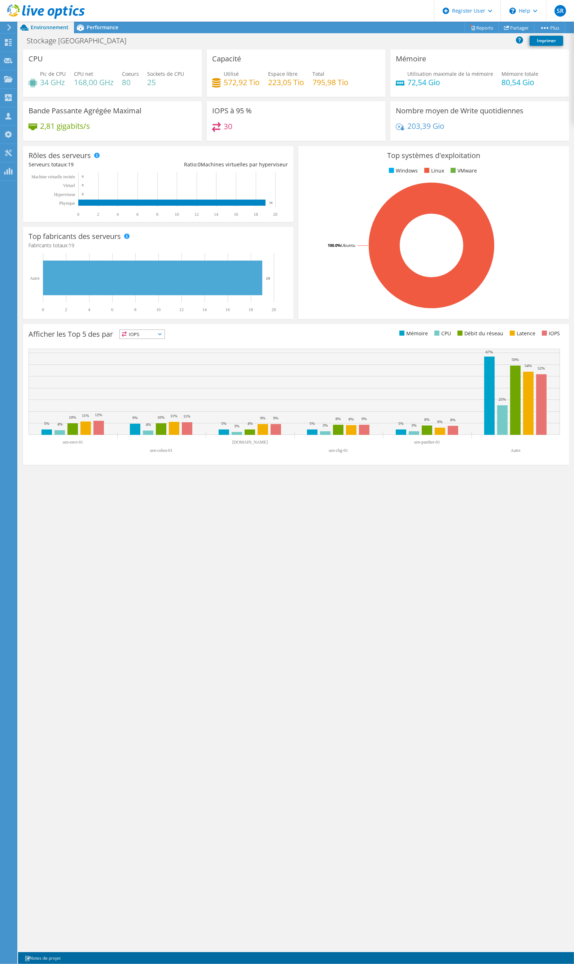
click at [250, 525] on div "CPU Pic de CPU 34 GHz CPU net 168,00 GHz Coeurs 80 Sockets de CPU 25 Capacité U…" at bounding box center [296, 500] width 556 height 902
click at [438, 633] on div "CPU Pic de CPU 34 GHz CPU net 168,00 GHz Coeurs 80 Sockets de CPU 25 Capacité U…" at bounding box center [296, 500] width 556 height 902
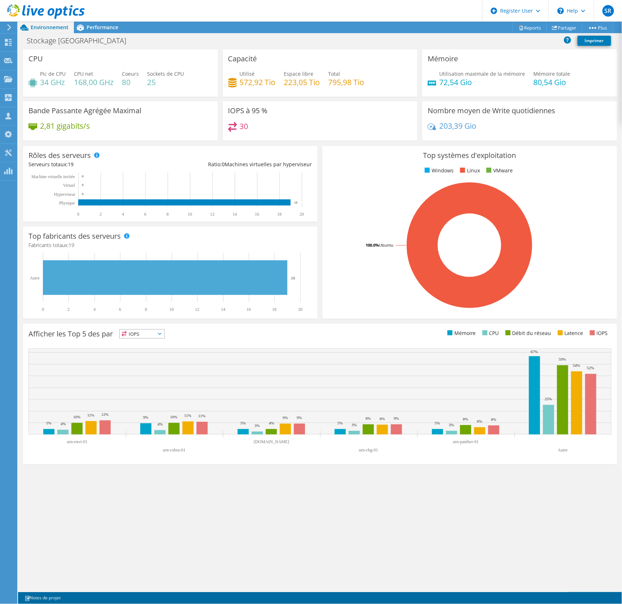
click at [161, 557] on div "CPU Pic de CPU 34 GHz CPU net 168,00 GHz Coeurs 80 Sockets de CPU 25 Capacité U…" at bounding box center [320, 320] width 604 height 543
click at [15, 12] on icon at bounding box center [46, 11] width 78 height 15
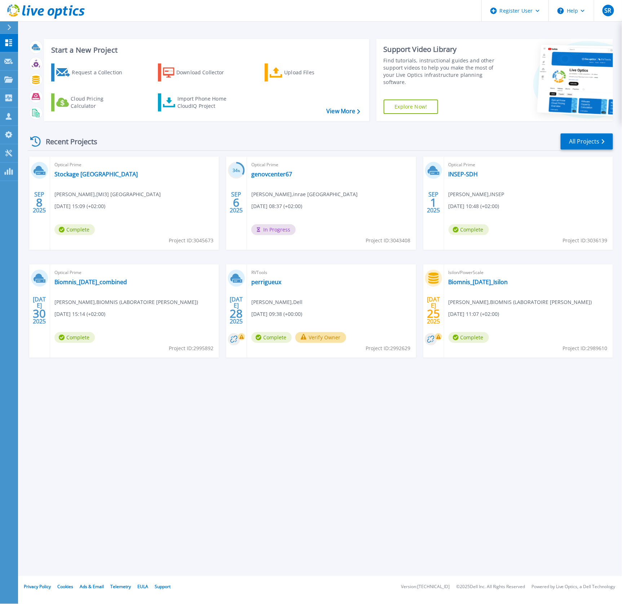
click at [219, 448] on div "Start a New Project Request a Collection Download Collector Upload Files Cloud …" at bounding box center [320, 288] width 604 height 577
click at [279, 177] on link "genovcenter67" at bounding box center [271, 174] width 41 height 7
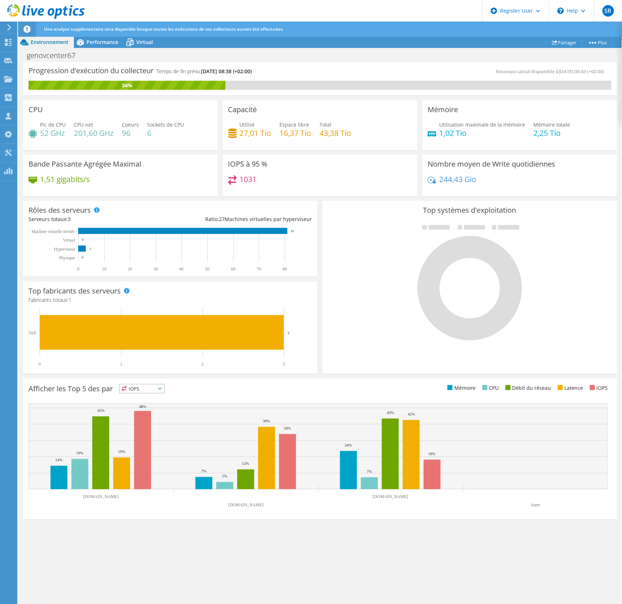
click at [22, 11] on icon at bounding box center [46, 11] width 78 height 15
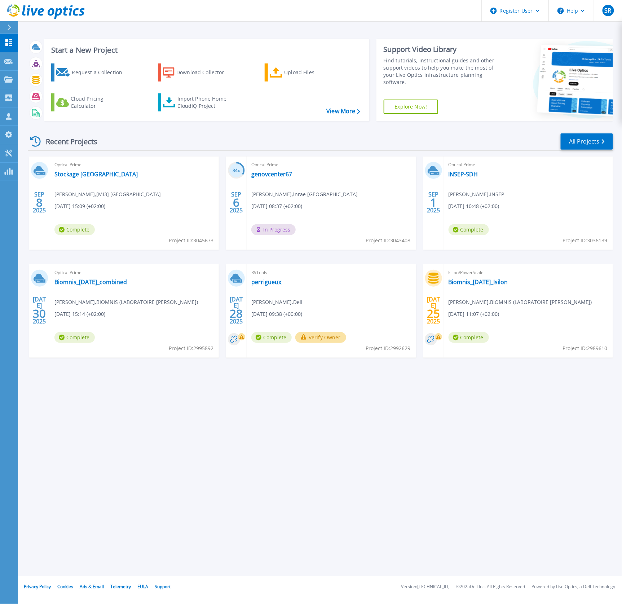
click at [154, 224] on div "Optical Prime Stockage Universite de rouen [PERSON_NAME] , [MI3] [GEOGRAPHIC_DA…" at bounding box center [134, 203] width 169 height 93
click at [217, 254] on div "[DATE] Optical Prime Stockage Universite de rouen [PERSON_NAME] , [MI3] [GEOGRA…" at bounding box center [317, 265] width 591 height 216
click at [448, 527] on div "Start a New Project Request a Collection Download Collector Upload Files Cloud …" at bounding box center [320, 288] width 604 height 577
click at [386, 396] on div "Start a New Project Request a Collection Download Collector Upload Files Cloud …" at bounding box center [320, 288] width 604 height 577
click at [198, 536] on div "Start a New Project Request a Collection Download Collector Upload Files Cloud …" at bounding box center [320, 288] width 604 height 577
